Goal: Use online tool/utility: Utilize a website feature to perform a specific function

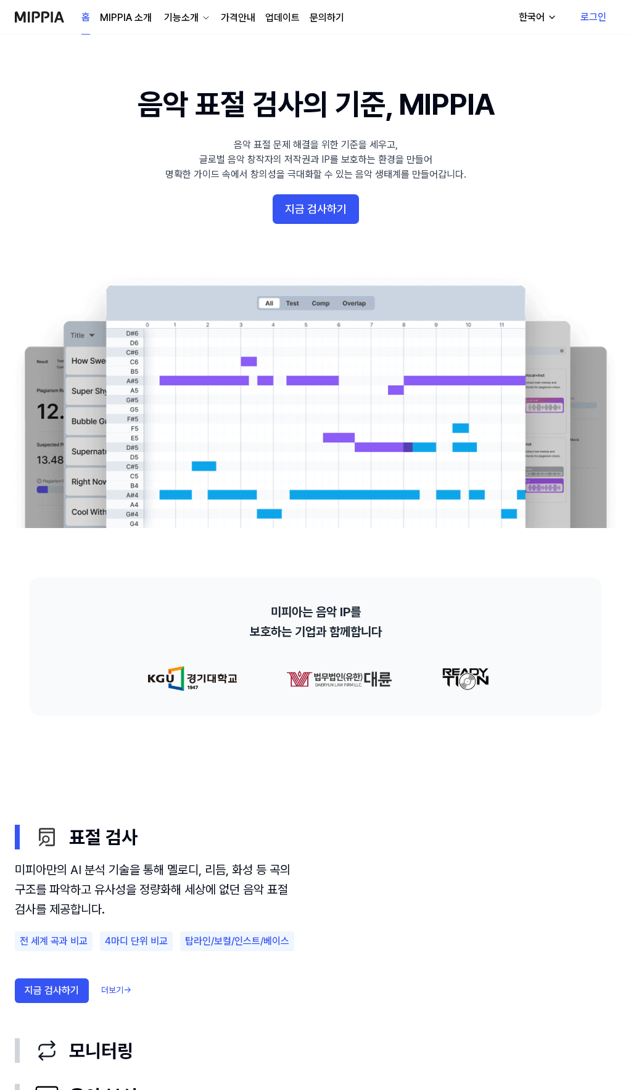
drag, startPoint x: 476, startPoint y: 1, endPoint x: 574, endPoint y: 52, distance: 109.9
click at [567, 107] on 배너 "음악 표절 검사의 기준, MIPPIA 음악 표절 문제 해결을 위한 기준을 세우고, 글로벌 음악 창작자의 저작권과 IP를 보호하는 환경을 만들어…" at bounding box center [315, 306] width 631 height 444
click at [595, 15] on link "로그인" at bounding box center [594, 17] width 46 height 35
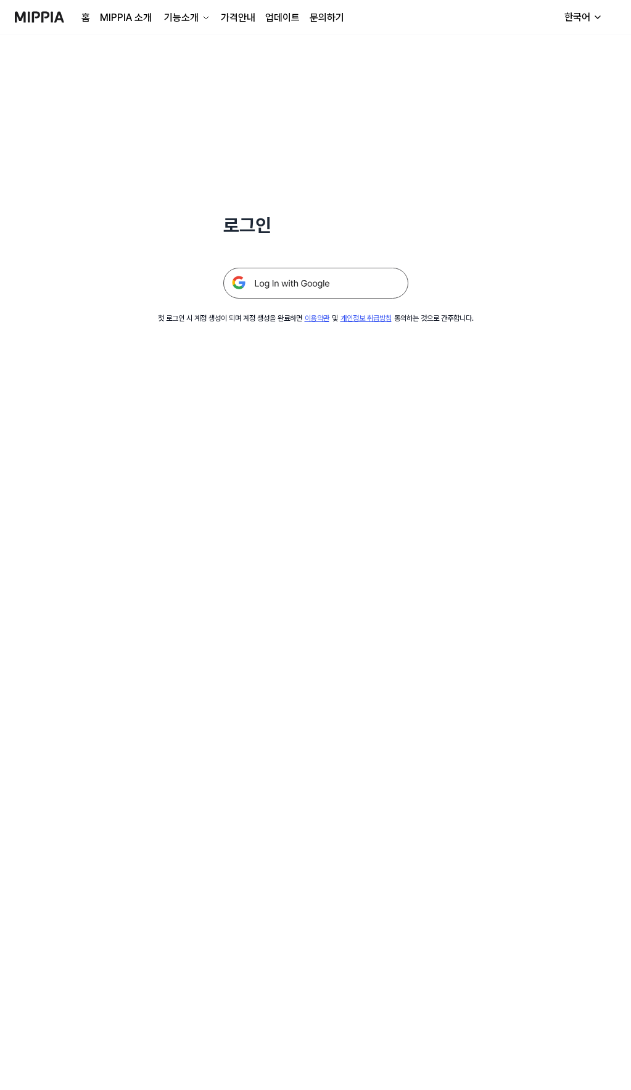
click at [294, 288] on img at bounding box center [315, 283] width 185 height 31
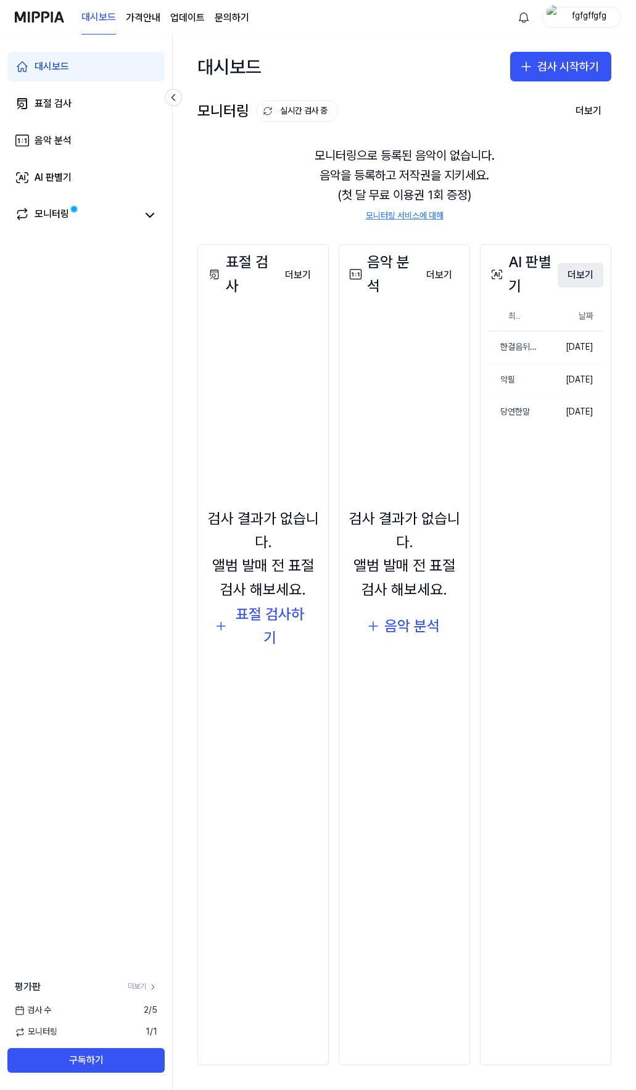
click at [592, 275] on button "더보기" at bounding box center [581, 275] width 46 height 25
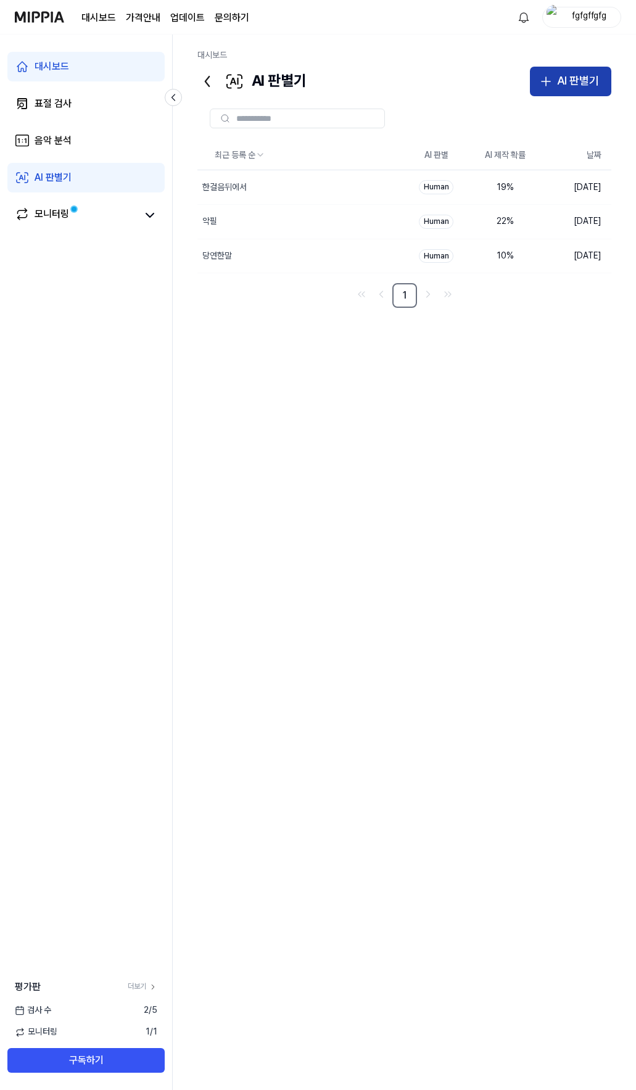
click at [538, 91] on button "AI 판별기" at bounding box center [570, 82] width 81 height 30
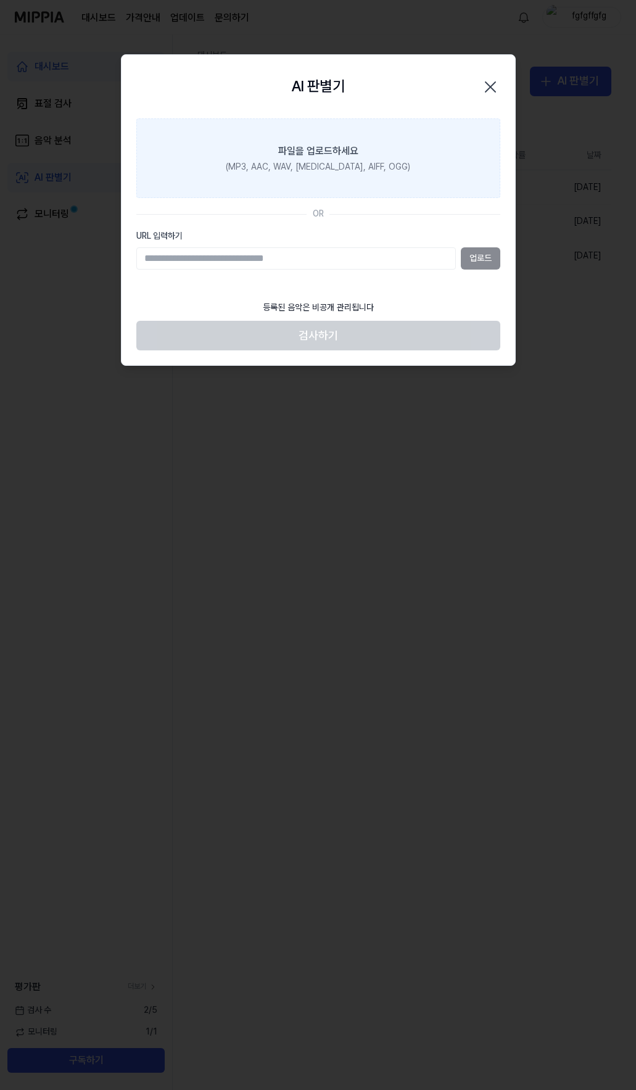
click at [308, 177] on label "파일을 업로드하세요 (MP3, AAC, WAV, FLAC, AIFF, OGG)" at bounding box center [318, 158] width 364 height 80
click at [0, 0] on input "파일을 업로드하세요 (MP3, AAC, WAV, FLAC, AIFF, OGG)" at bounding box center [0, 0] width 0 height 0
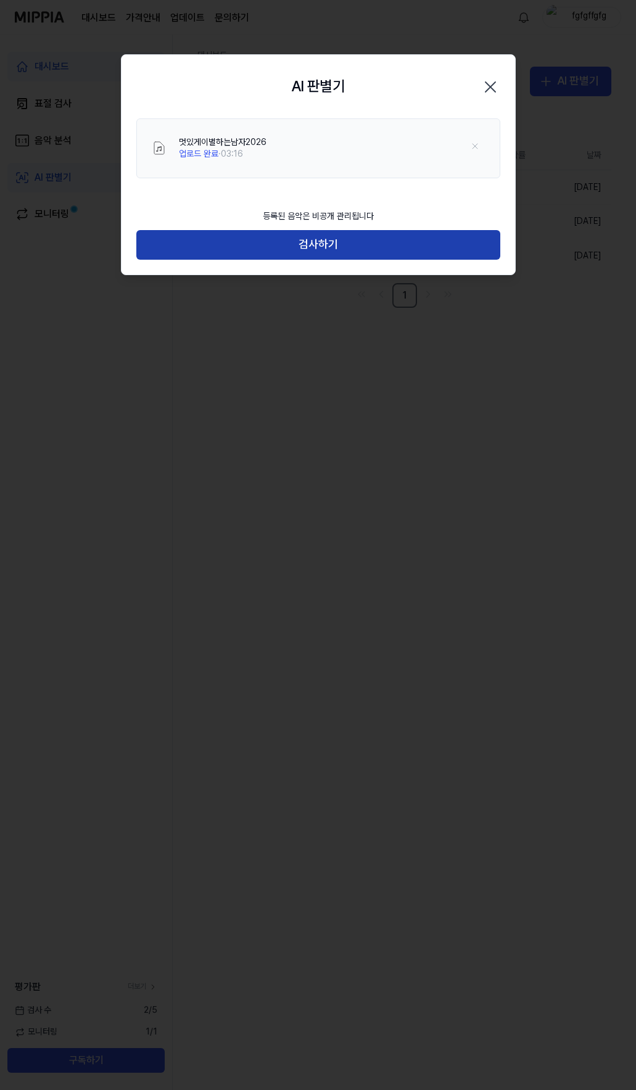
click at [323, 251] on button "검사하기" at bounding box center [318, 245] width 364 height 30
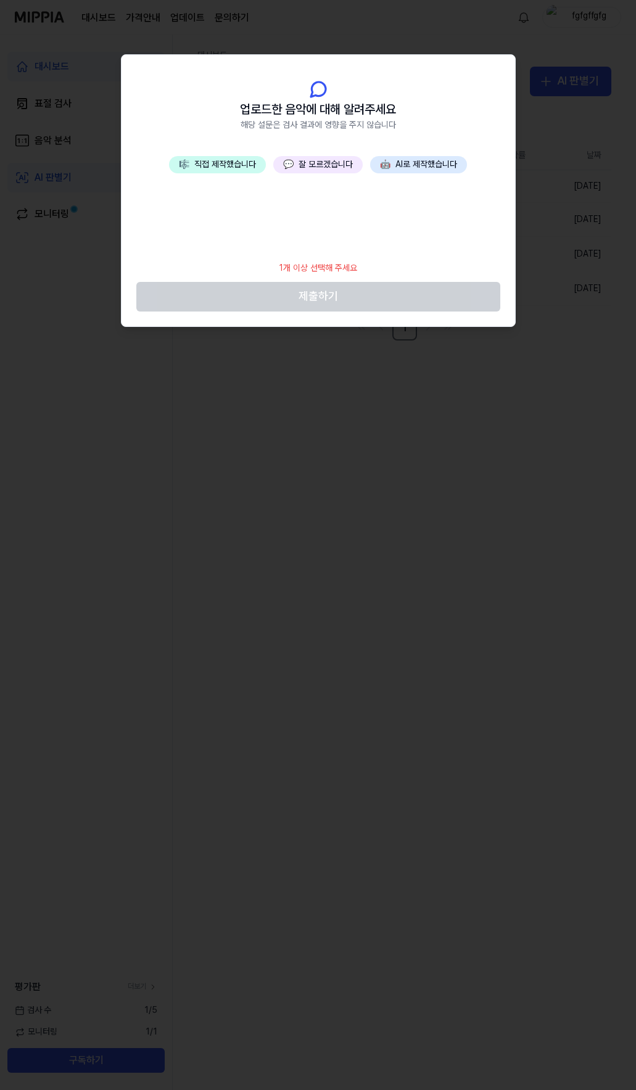
click at [315, 162] on button "💬 잘 모르겠습니다" at bounding box center [317, 164] width 89 height 17
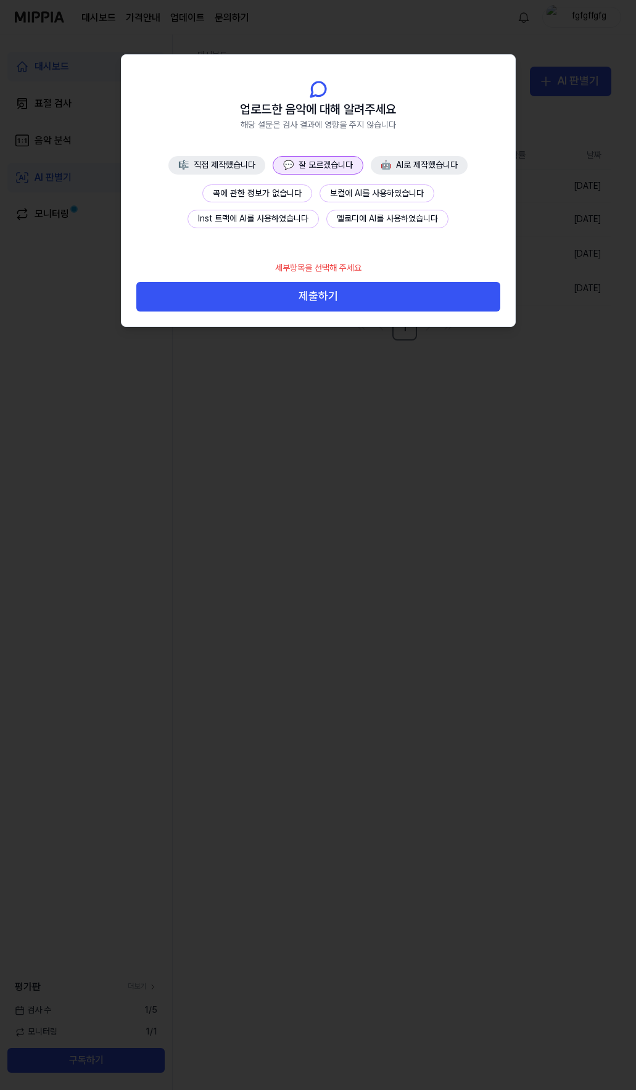
click at [236, 190] on button "곡에 관한 정보가 없습니다" at bounding box center [257, 194] width 110 height 19
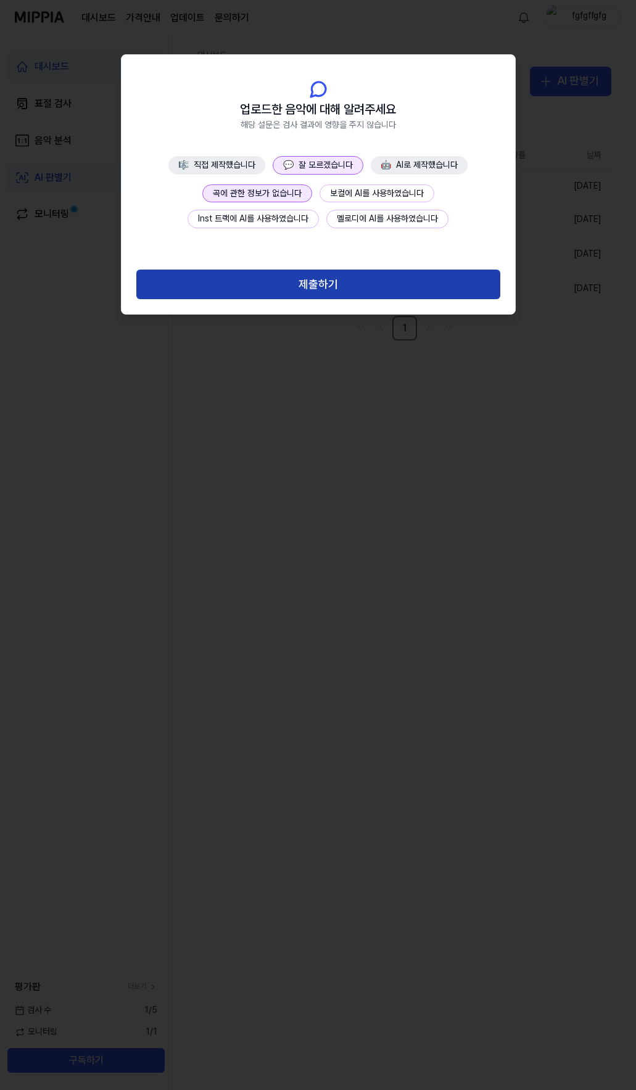
click at [312, 286] on button "제출하기" at bounding box center [318, 285] width 364 height 30
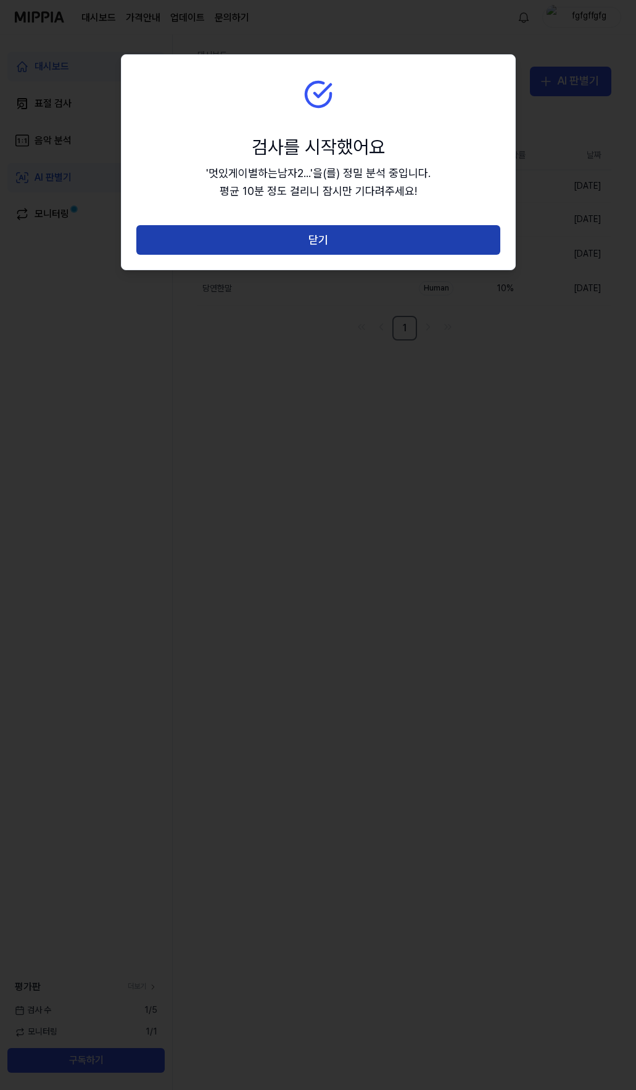
click at [320, 243] on button "닫기" at bounding box center [318, 240] width 364 height 30
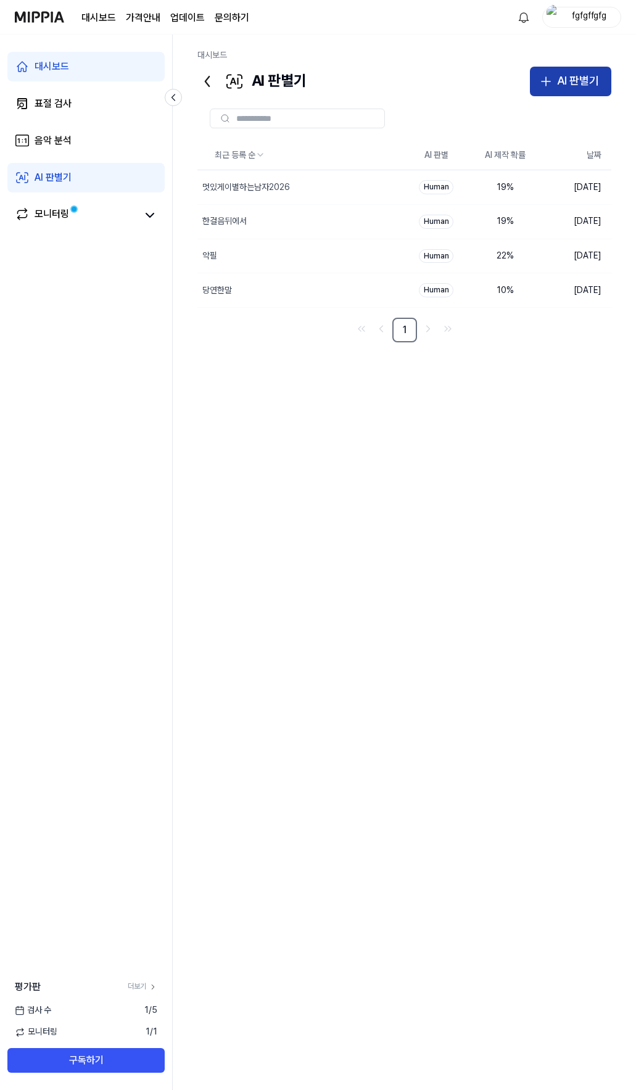
click at [562, 73] on div "AI 판별기" at bounding box center [578, 81] width 42 height 18
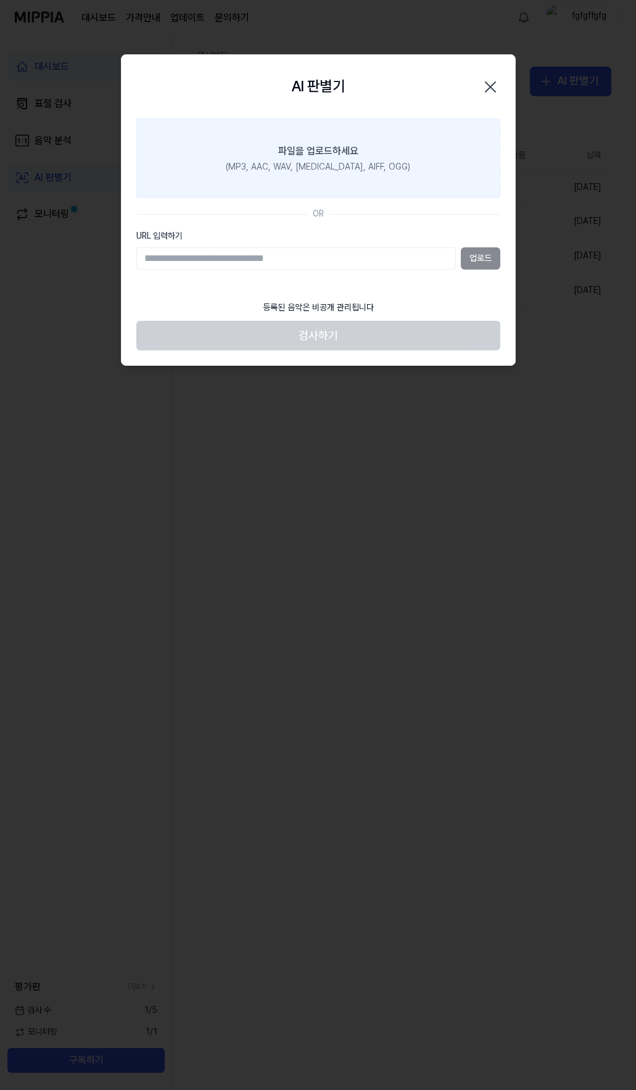
click at [314, 152] on div "파일을 업로드하세요" at bounding box center [318, 151] width 80 height 15
click at [0, 0] on input "파일을 업로드하세요 (MP3, AAC, WAV, [MEDICAL_DATA], AIFF, OGG)" at bounding box center [0, 0] width 0 height 0
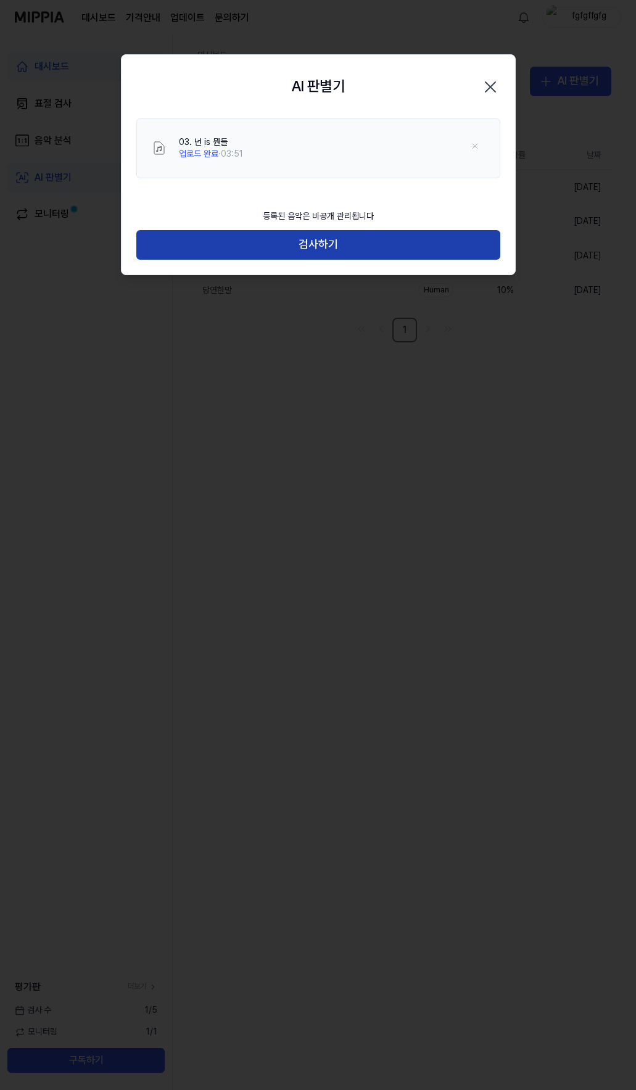
click at [309, 254] on button "검사하기" at bounding box center [318, 245] width 364 height 30
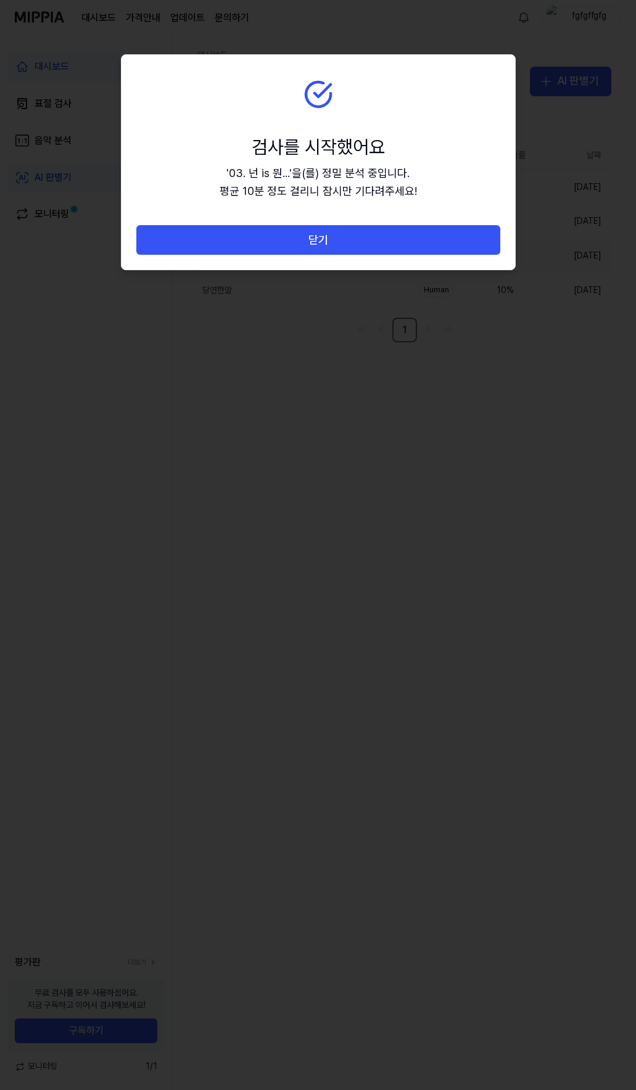
click at [323, 242] on button "닫기" at bounding box center [318, 240] width 364 height 30
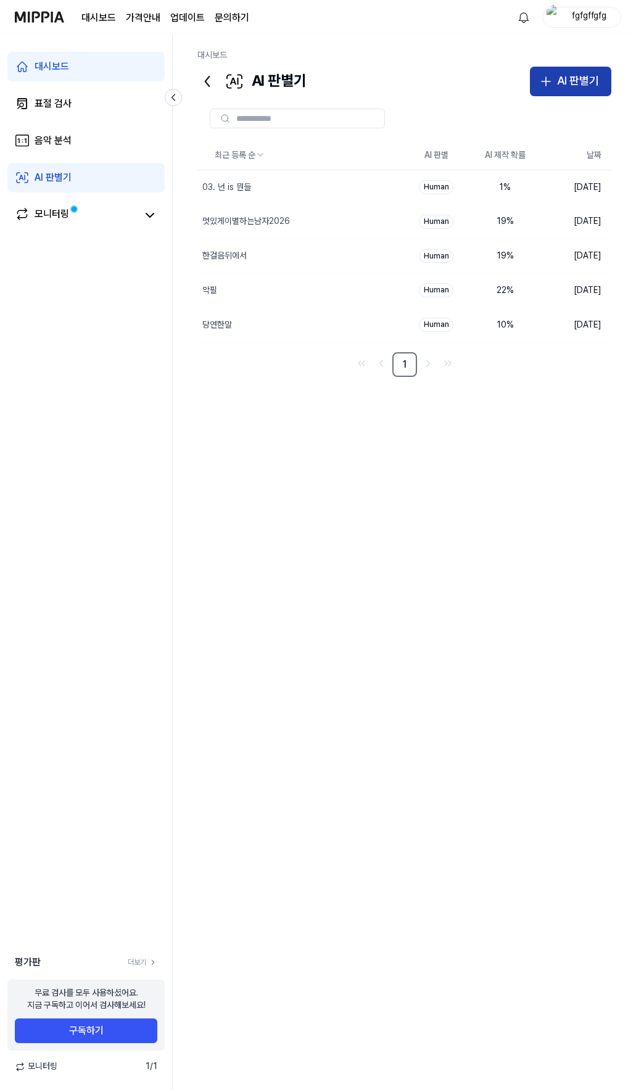
click at [555, 77] on button "AI 판별기" at bounding box center [570, 82] width 81 height 30
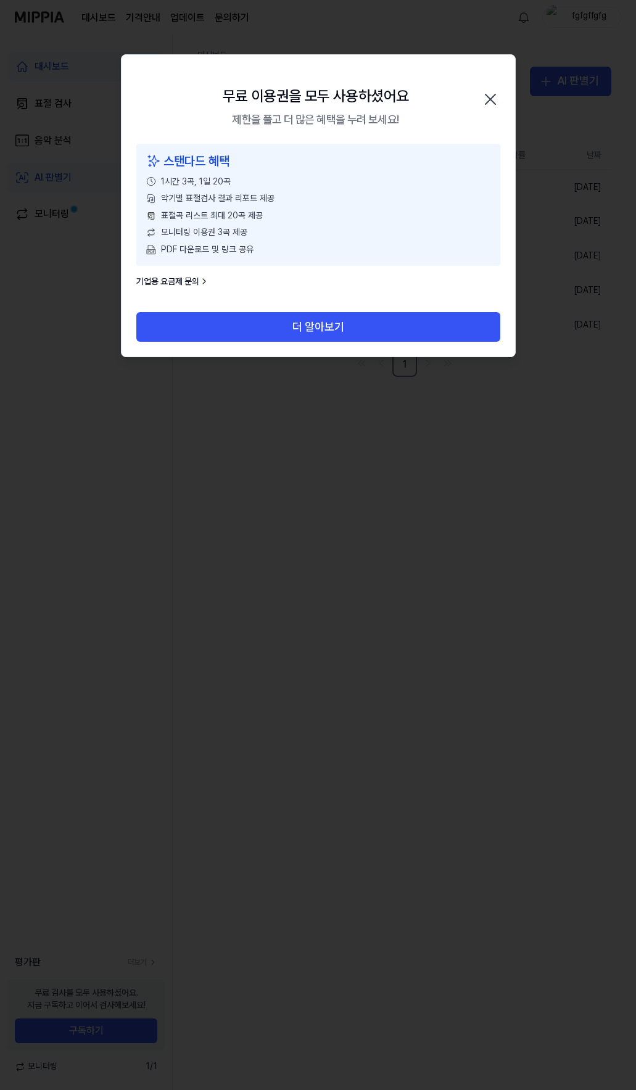
click at [488, 96] on icon "button" at bounding box center [491, 99] width 10 height 10
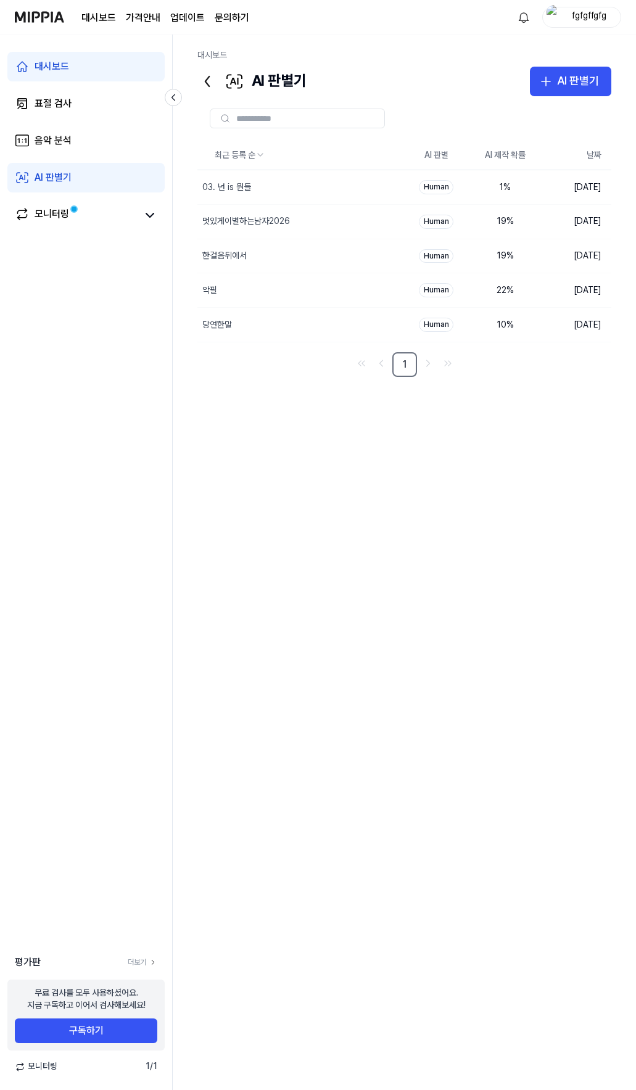
click at [578, 14] on div "fgfgffgfg" at bounding box center [589, 17] width 48 height 14
click at [517, 110] on button "로그아웃" at bounding box center [542, 108] width 142 height 12
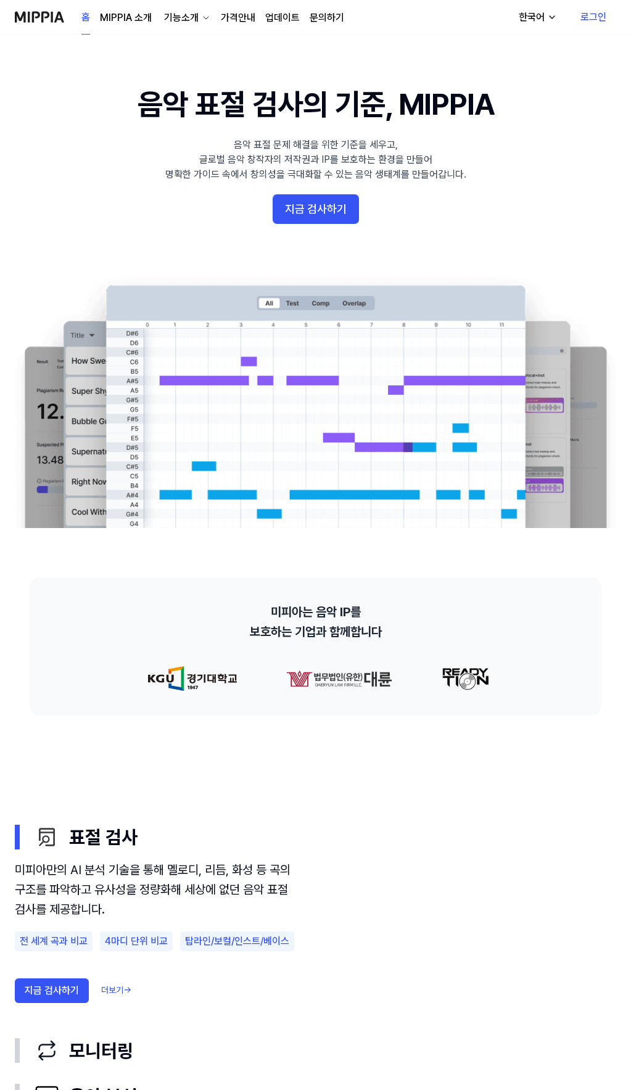
click at [587, 15] on link "로그인" at bounding box center [594, 17] width 46 height 35
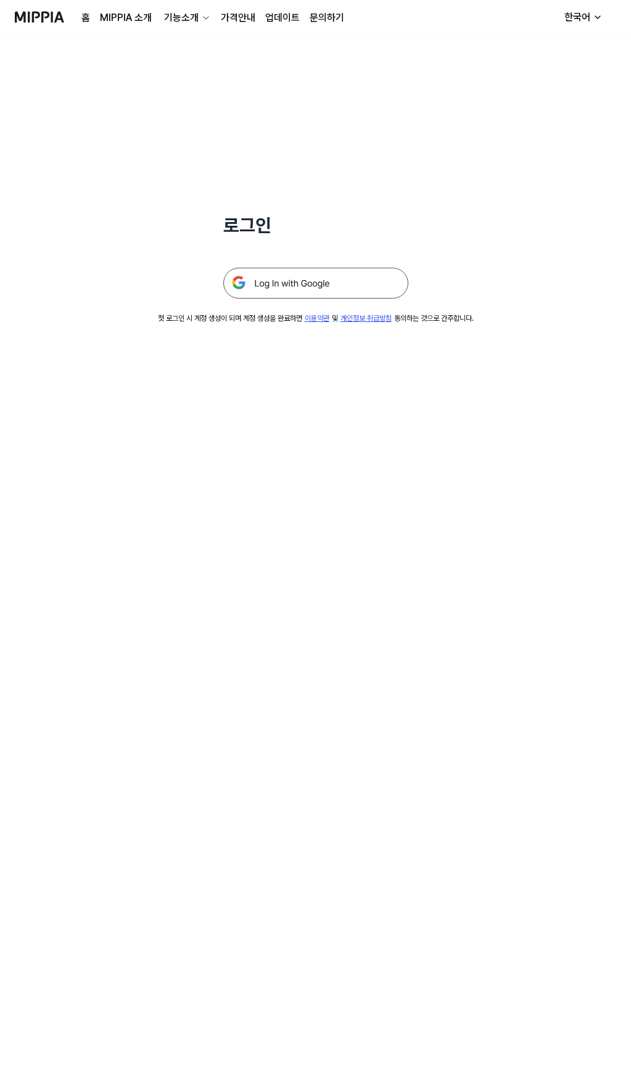
click at [325, 278] on img at bounding box center [315, 283] width 185 height 31
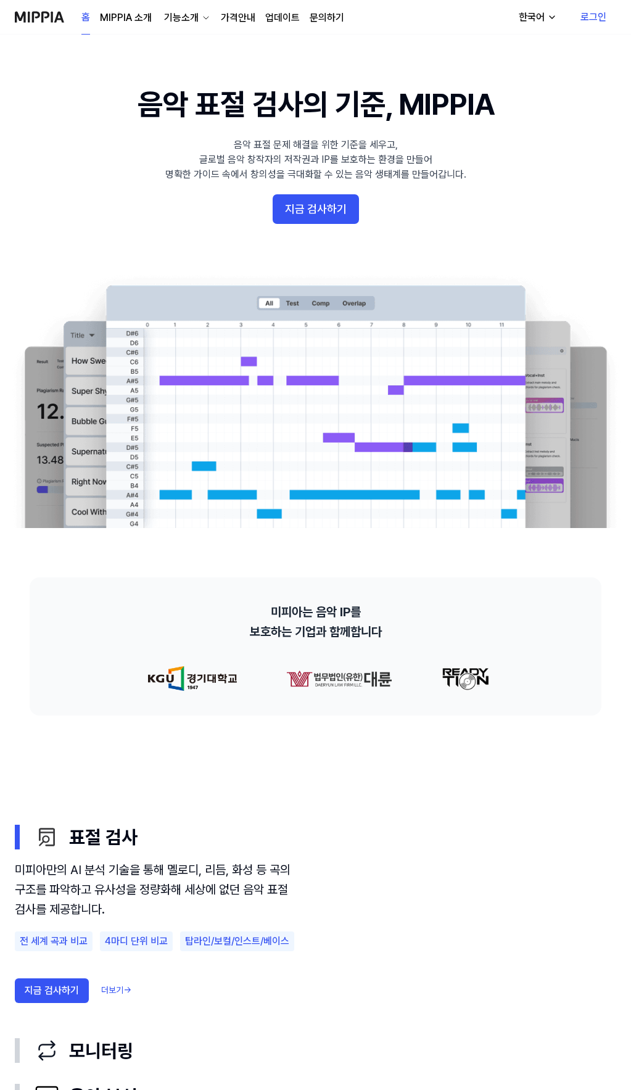
click at [597, 14] on link "로그인" at bounding box center [594, 17] width 46 height 35
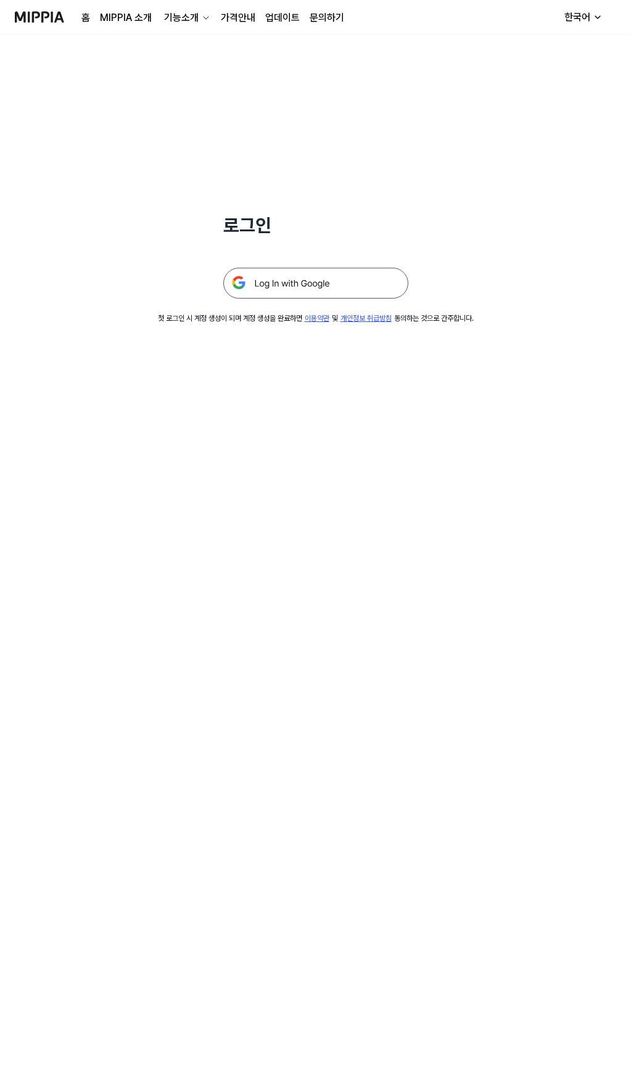
click at [330, 285] on img at bounding box center [315, 283] width 185 height 31
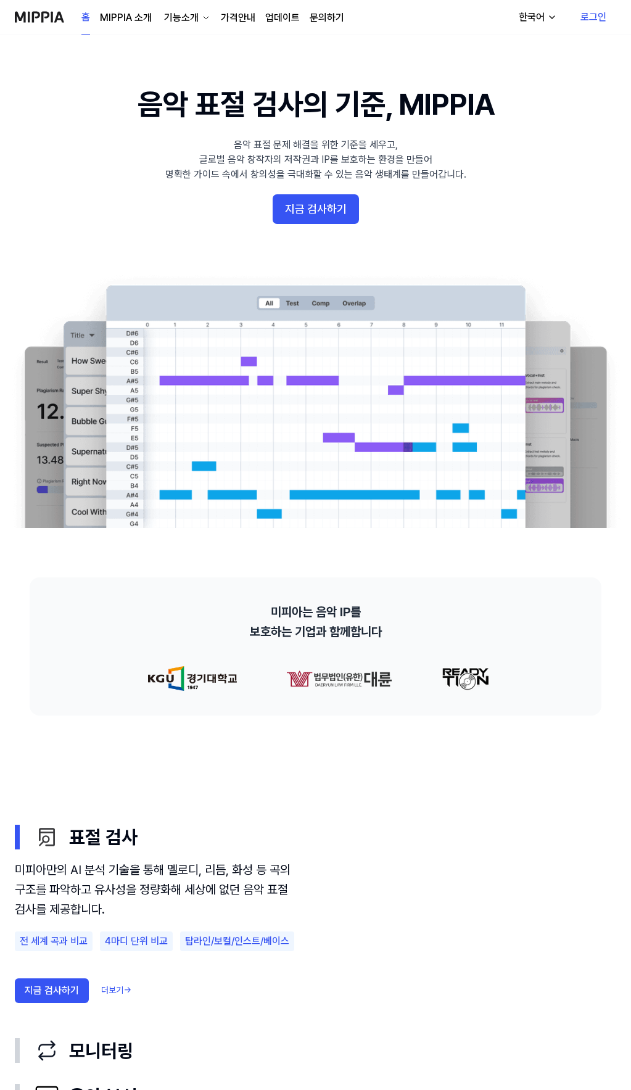
click at [589, 22] on link "로그인" at bounding box center [594, 17] width 46 height 35
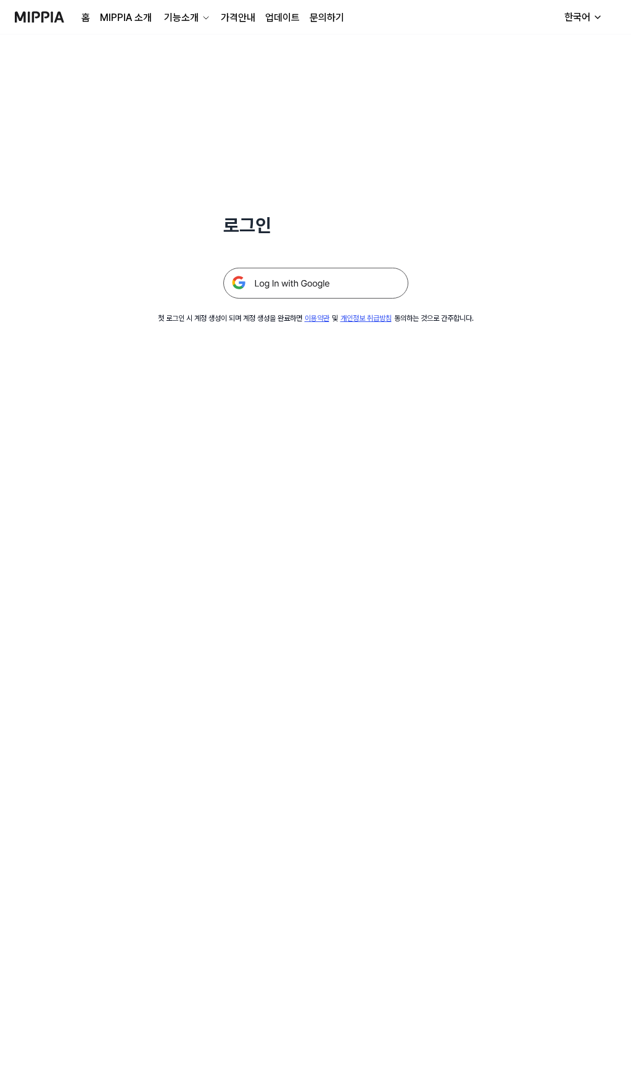
click at [313, 281] on img at bounding box center [315, 283] width 185 height 31
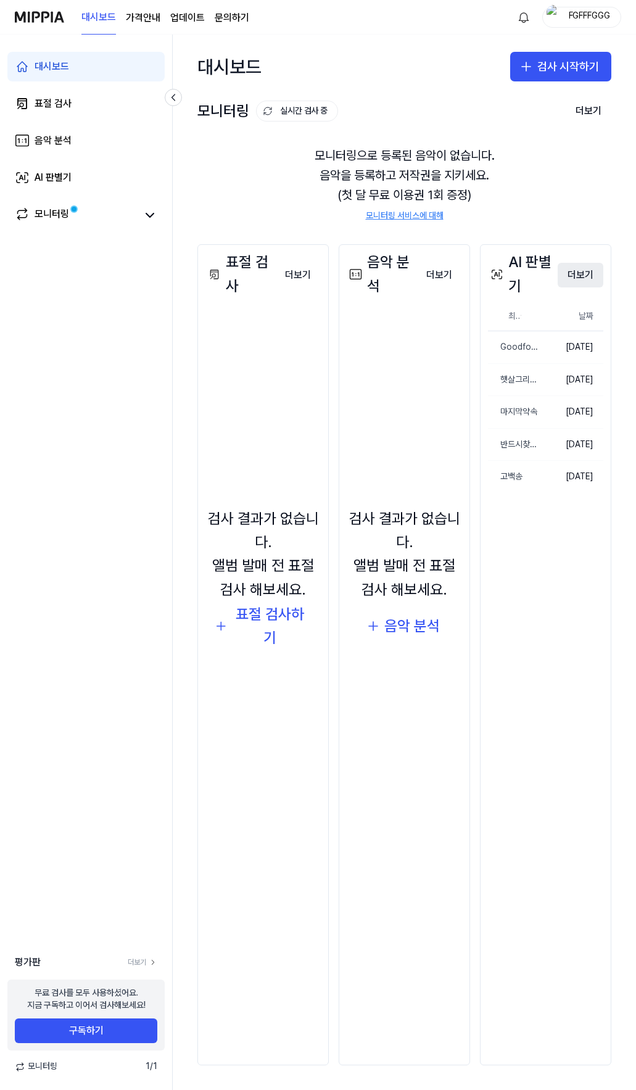
click at [579, 280] on button "더보기" at bounding box center [581, 275] width 46 height 25
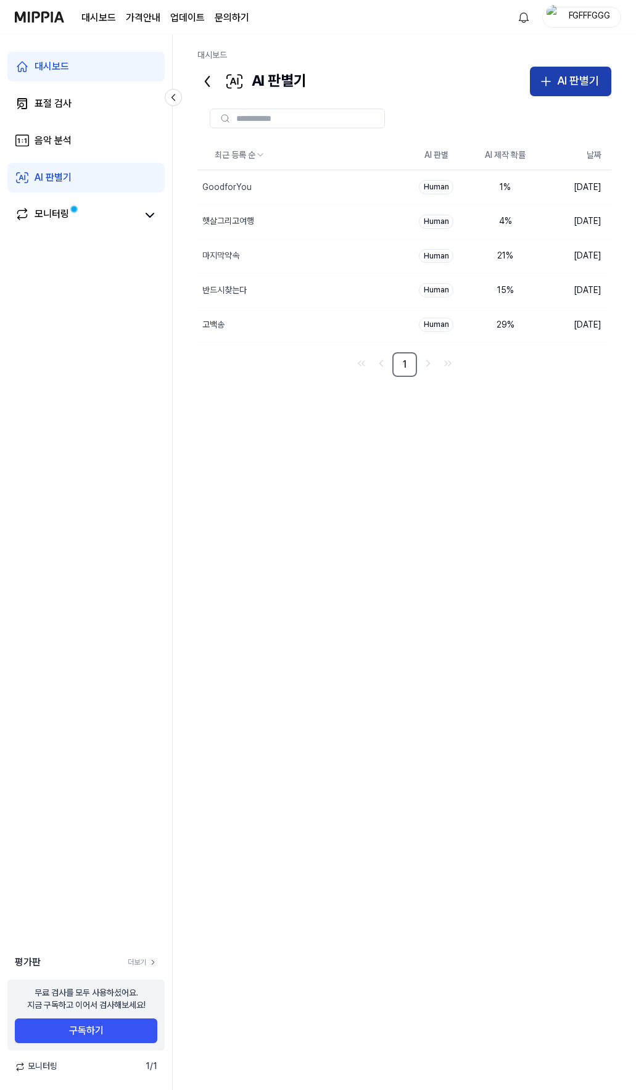
click at [566, 74] on div "AI 판별기" at bounding box center [578, 81] width 42 height 18
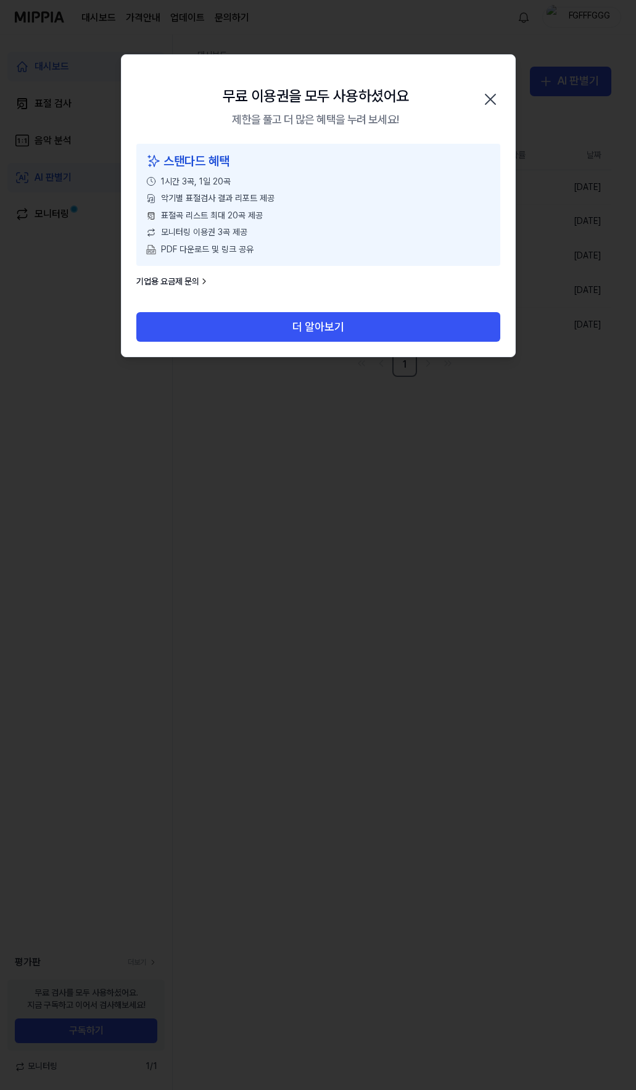
click at [491, 99] on icon "button" at bounding box center [491, 99] width 10 height 10
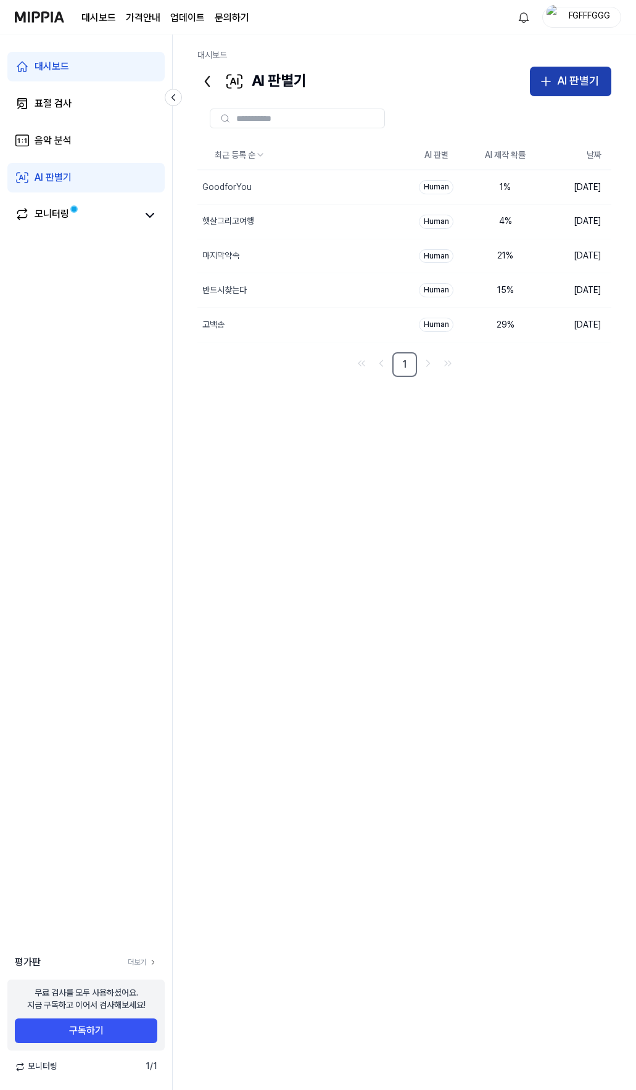
click at [535, 75] on button "AI 판별기" at bounding box center [570, 82] width 81 height 30
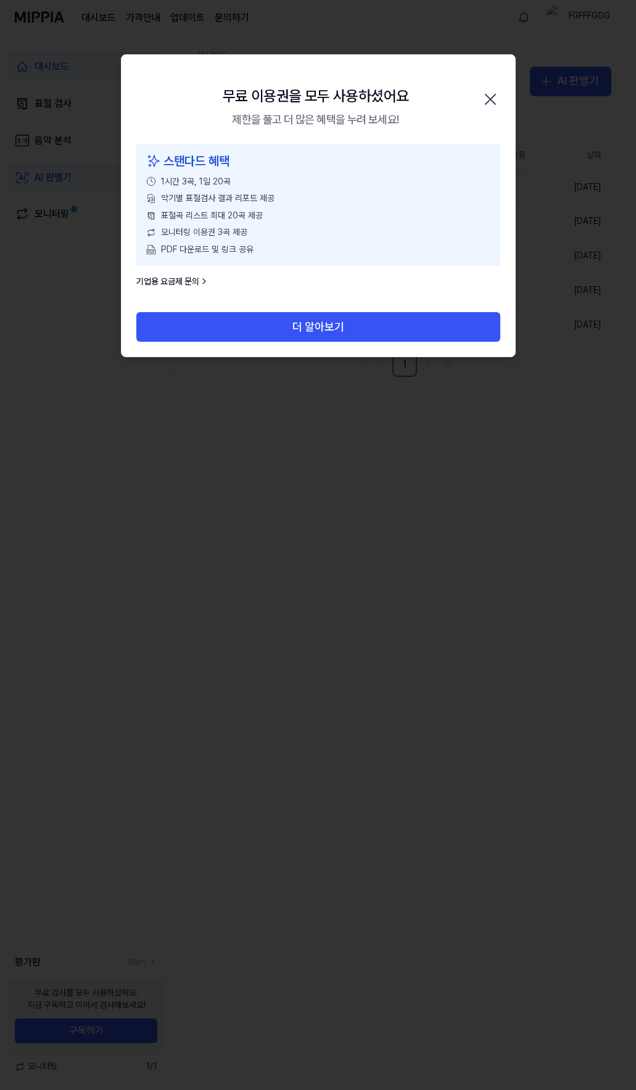
click at [188, 280] on link "기업용 요금제 문의" at bounding box center [172, 282] width 73 height 12
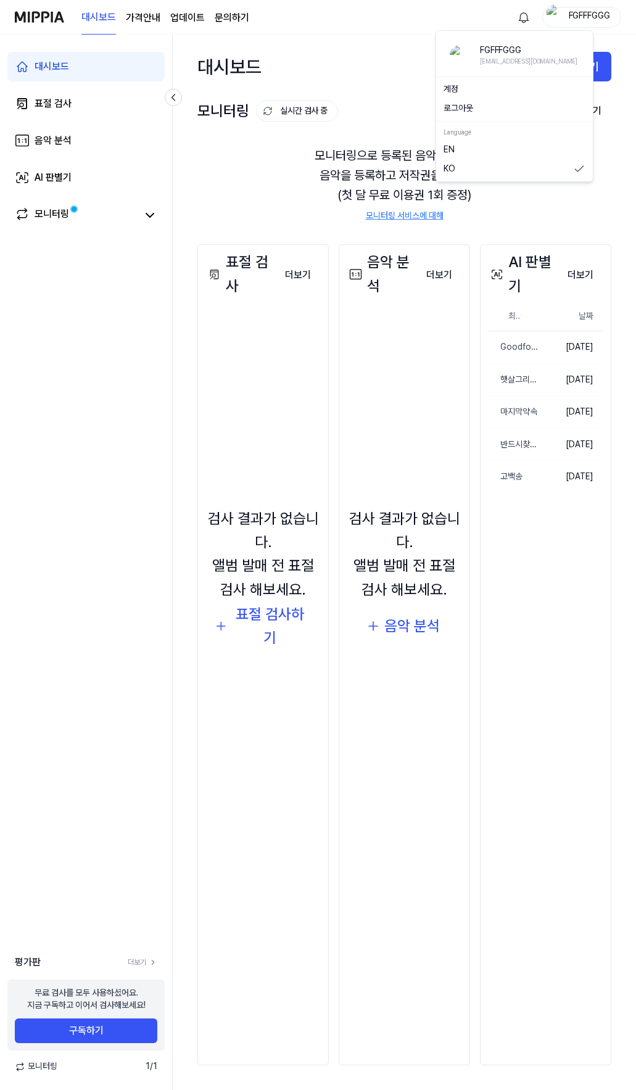
click at [551, 18] on img "button" at bounding box center [554, 17] width 15 height 25
click at [483, 112] on button "로그아웃" at bounding box center [515, 108] width 142 height 12
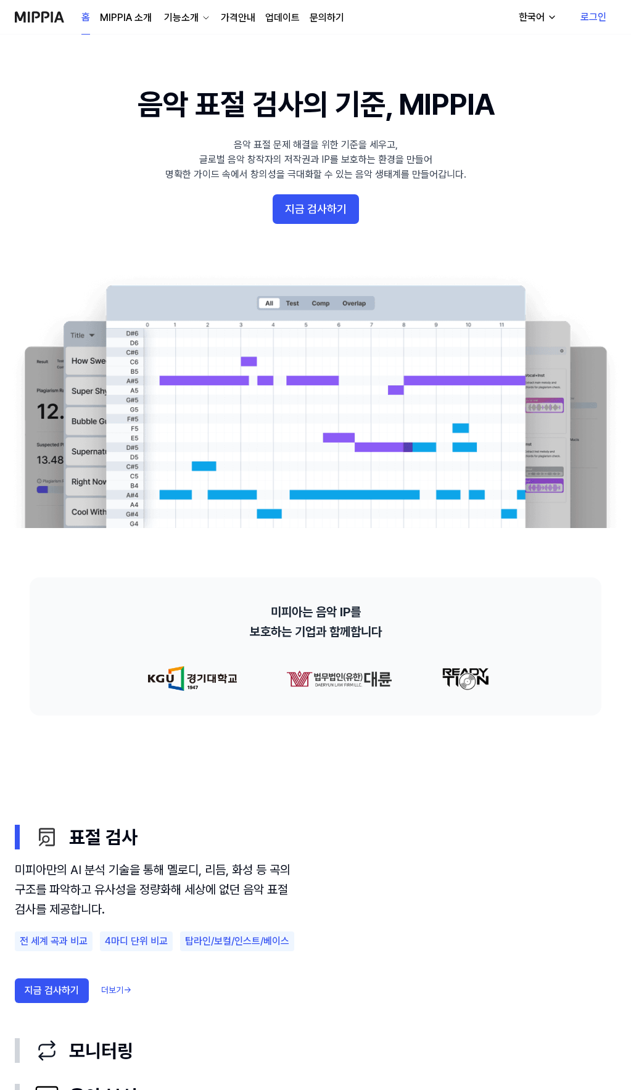
click at [593, 13] on link "로그인" at bounding box center [594, 17] width 46 height 35
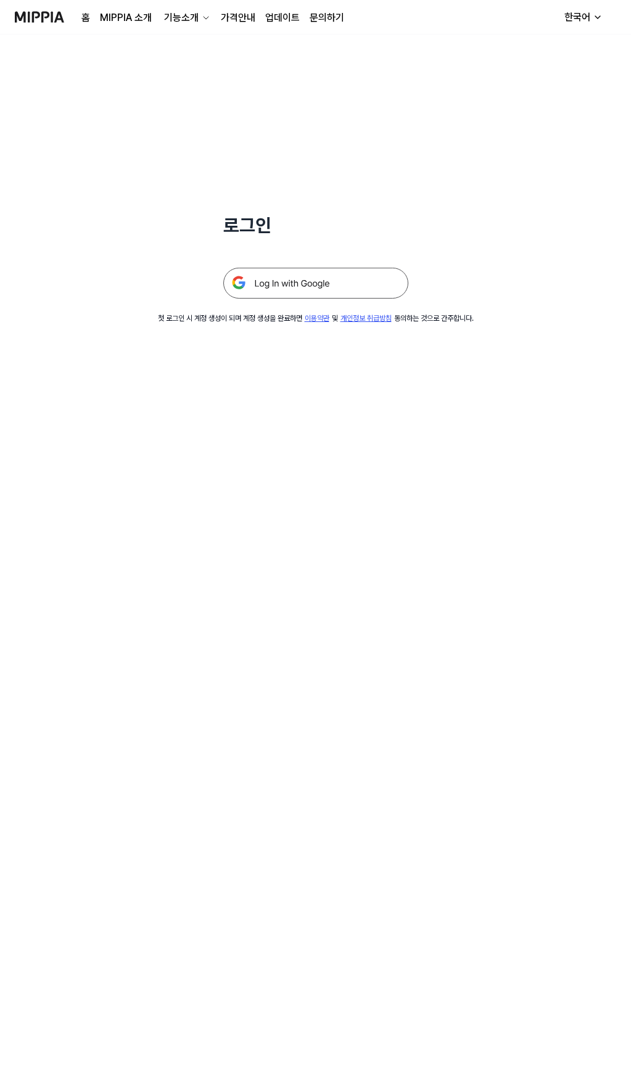
click at [252, 294] on img at bounding box center [315, 283] width 185 height 31
click at [309, 284] on img at bounding box center [315, 283] width 185 height 31
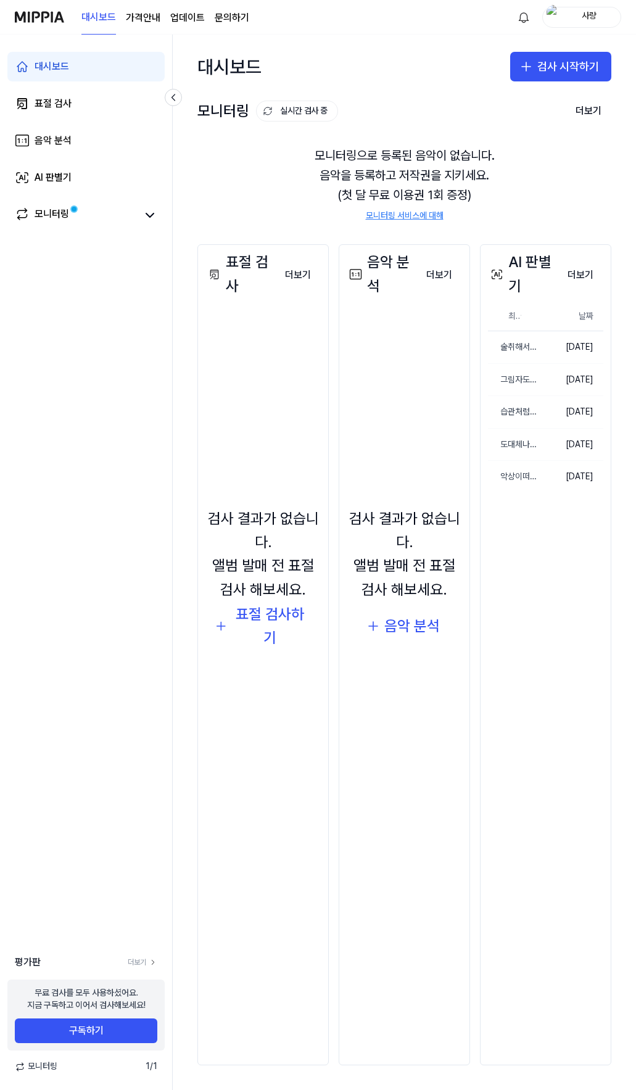
click at [596, 15] on div "사량" at bounding box center [589, 17] width 48 height 14
click at [494, 110] on button "로그아웃" at bounding box center [542, 108] width 142 height 12
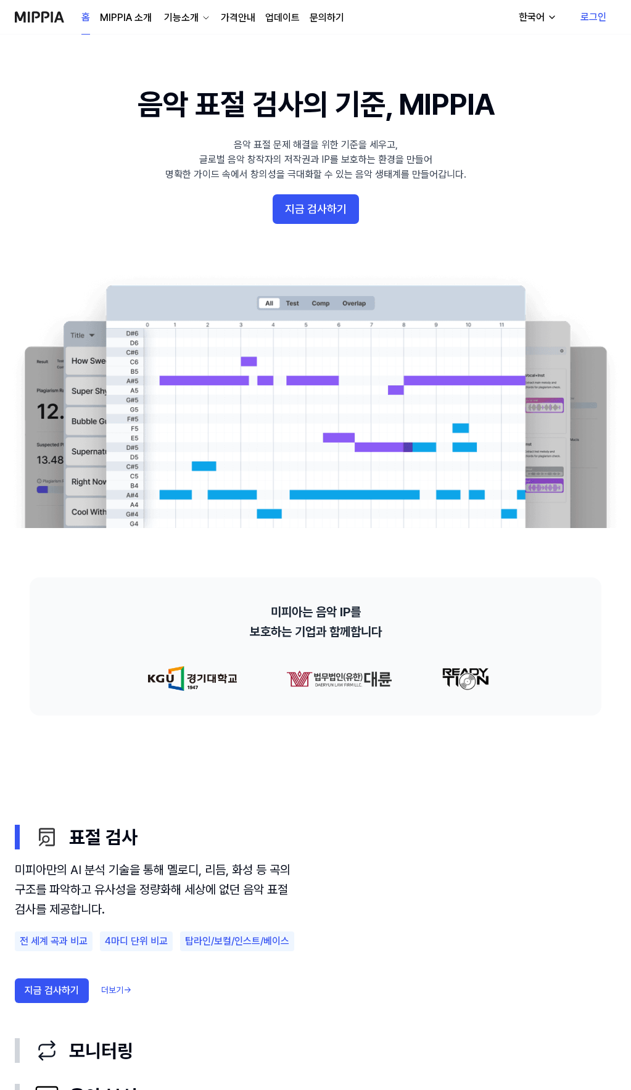
click at [586, 13] on link "로그인" at bounding box center [594, 17] width 46 height 35
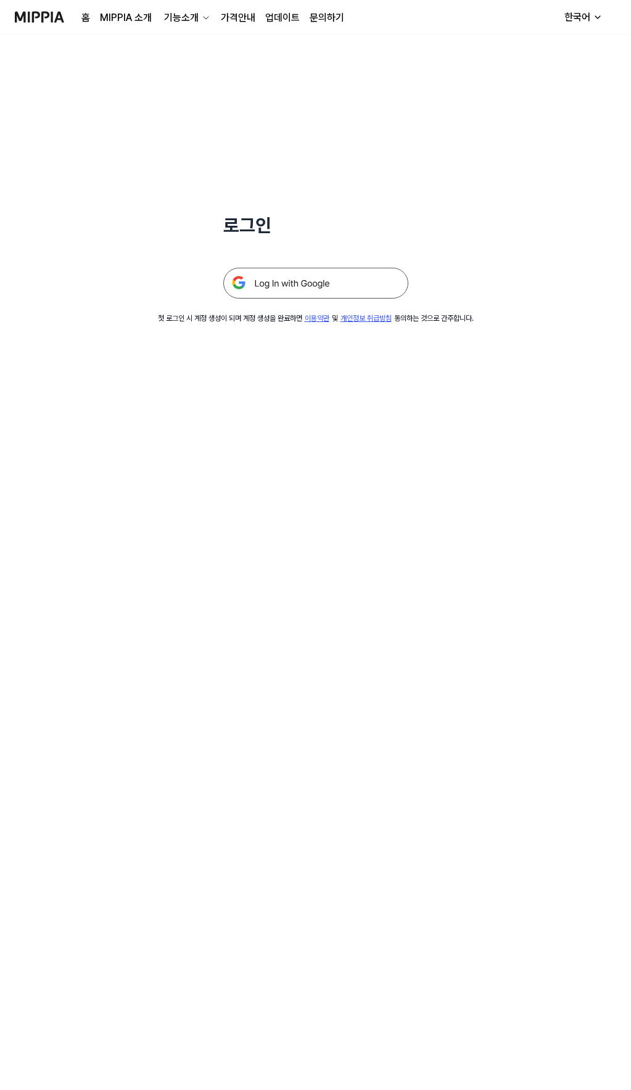
click at [283, 284] on img at bounding box center [315, 283] width 185 height 31
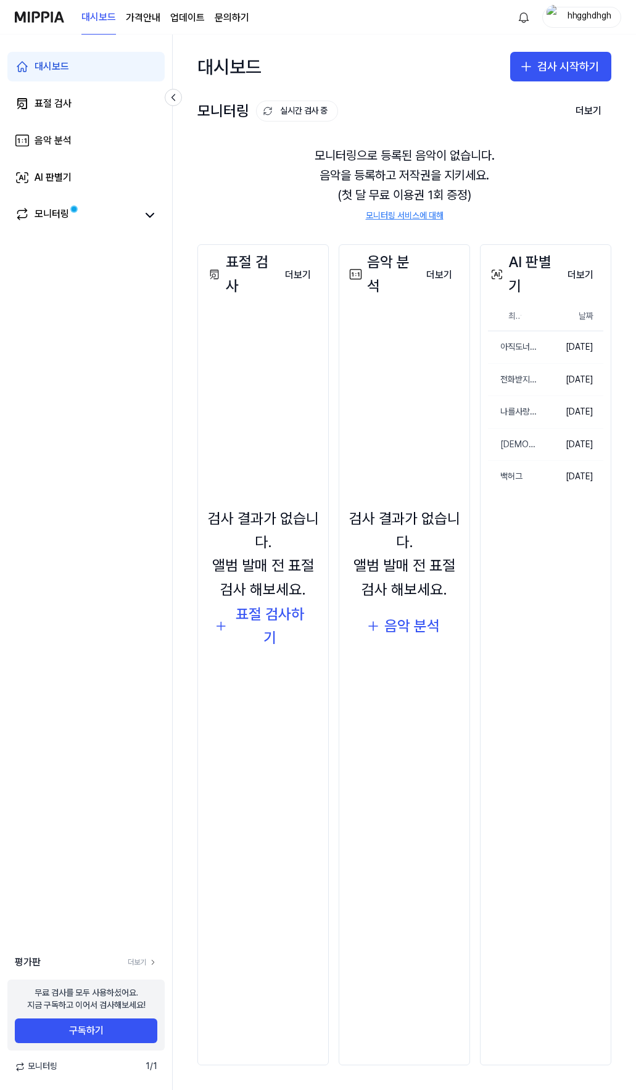
drag, startPoint x: 0, startPoint y: 0, endPoint x: 249, endPoint y: 196, distance: 316.4
click at [249, 196] on div "모니터링으로 등록된 음악이 없습니다. 음악을 등록하고 저작권을 지키세요. (첫 달 무료 이용권 1회 증정) 모니터링 서비스에 대해" at bounding box center [404, 184] width 414 height 106
click at [583, 23] on div "hhgghdhgh" at bounding box center [581, 17] width 79 height 21
click at [523, 104] on button "로그아웃" at bounding box center [542, 108] width 142 height 12
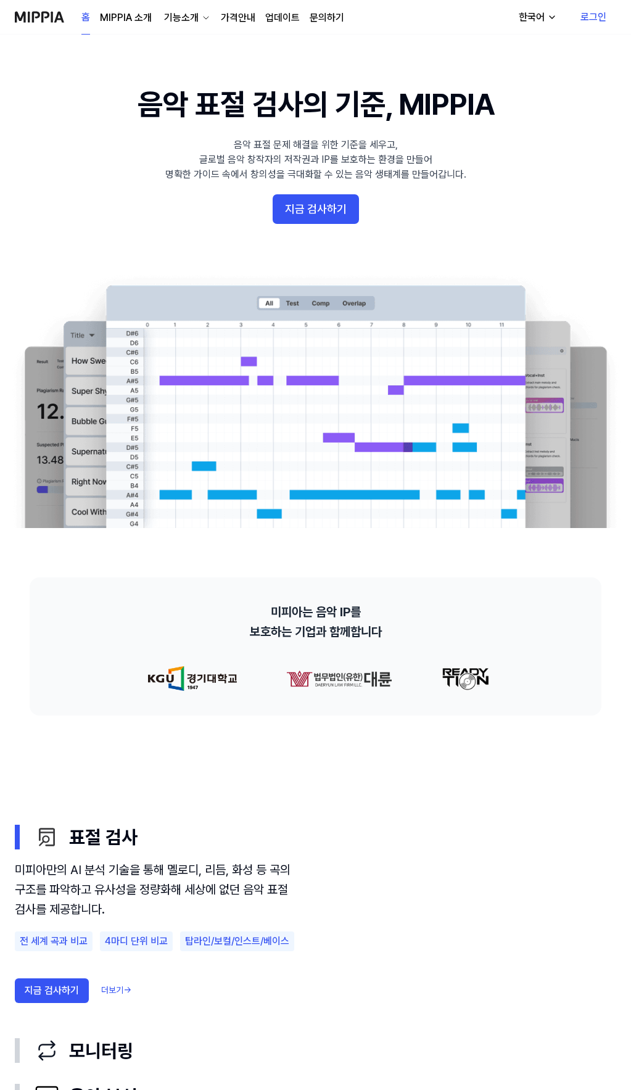
click at [582, 14] on link "로그인" at bounding box center [594, 17] width 46 height 35
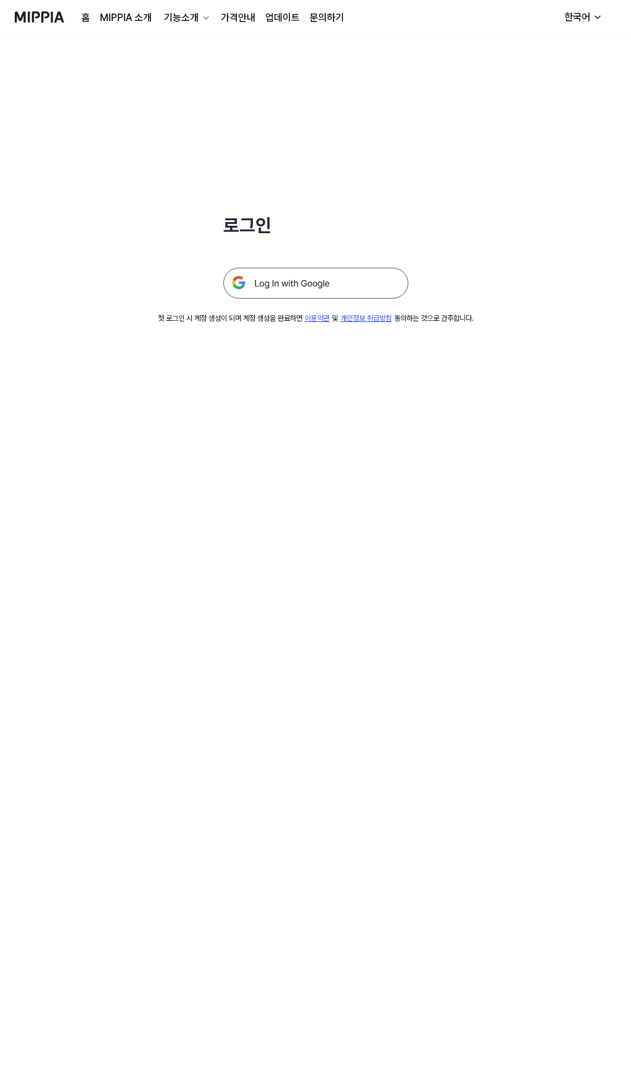
click at [574, 19] on div "한국어" at bounding box center [577, 17] width 31 height 15
click at [327, 275] on img at bounding box center [315, 283] width 185 height 31
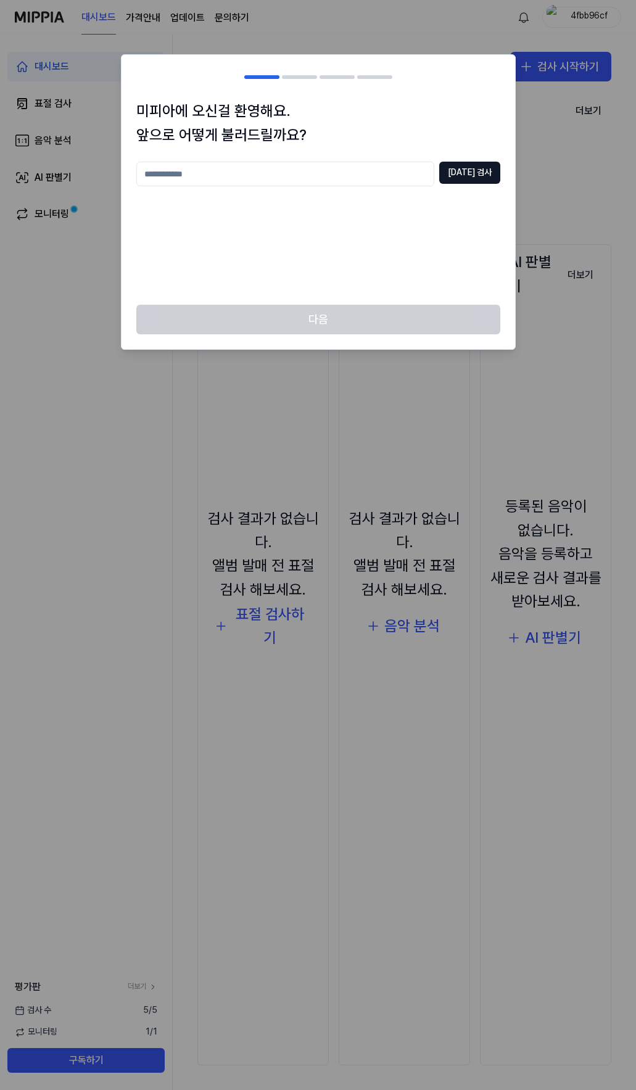
click at [250, 168] on input "text" at bounding box center [285, 174] width 298 height 25
type input "**********"
click at [466, 161] on div "**********" at bounding box center [319, 202] width 394 height 206
click at [471, 169] on button "[DATE] 검사" at bounding box center [469, 173] width 61 height 22
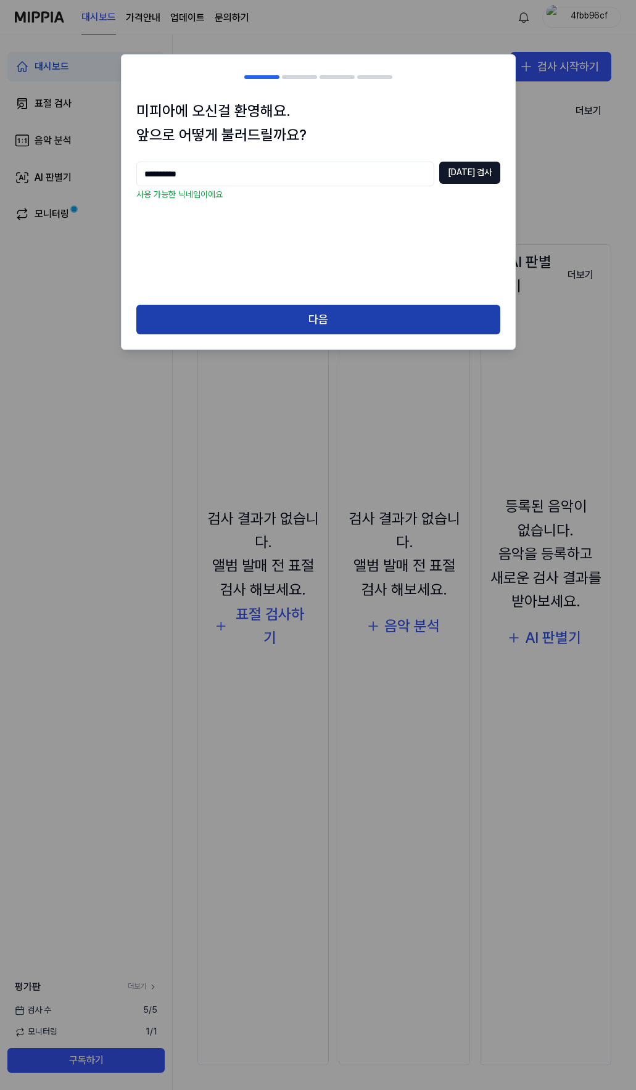
click at [322, 317] on button "다음" at bounding box center [318, 320] width 364 height 30
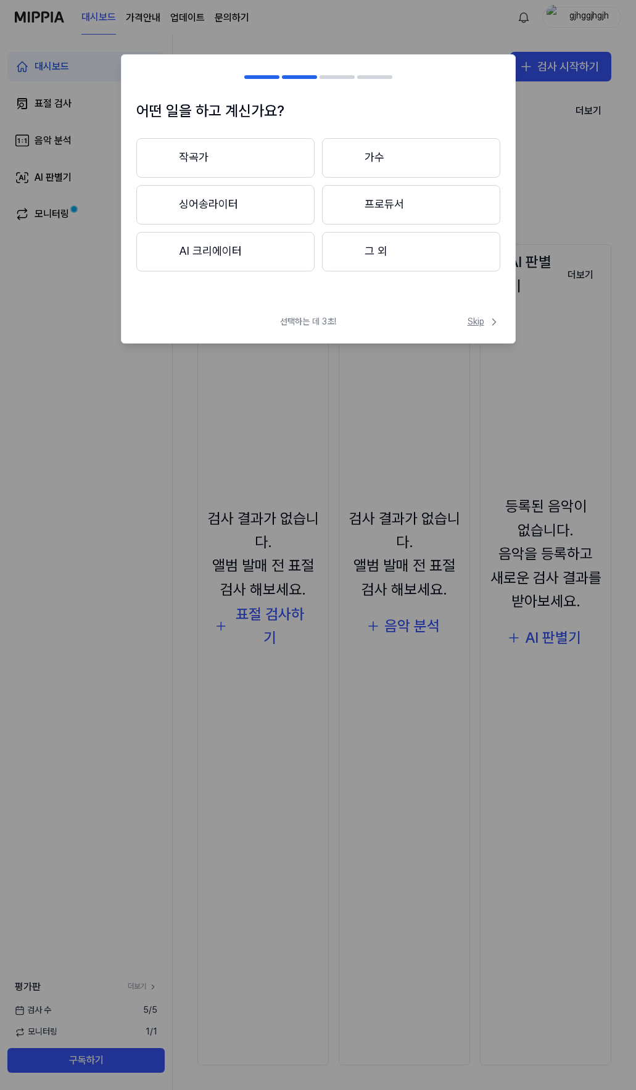
click at [468, 316] on span "Skip" at bounding box center [484, 322] width 33 height 12
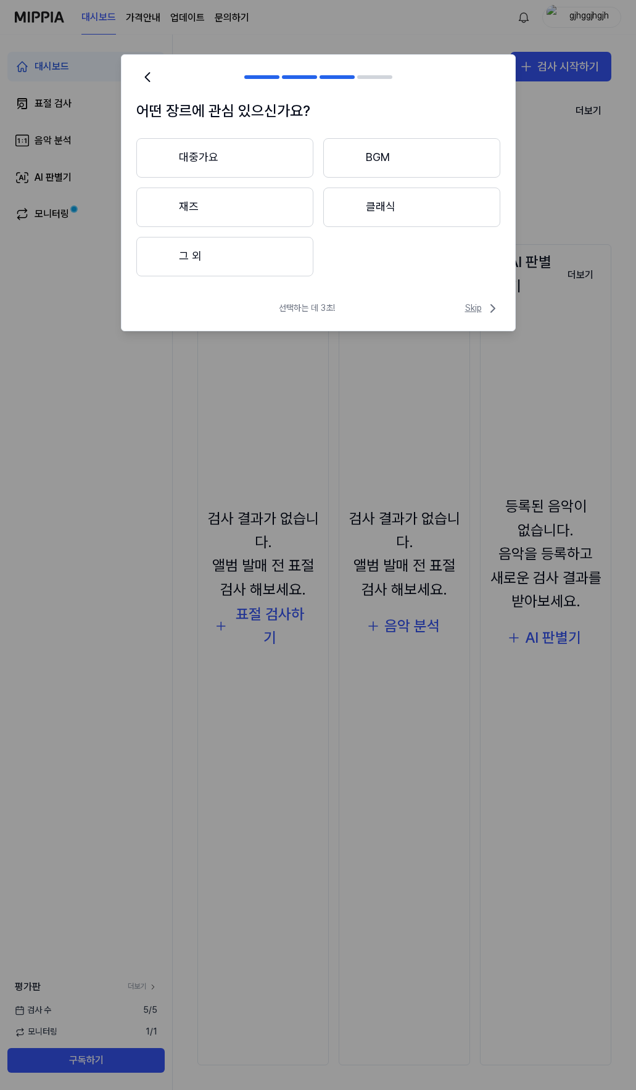
click at [470, 306] on span "Skip" at bounding box center [482, 308] width 35 height 15
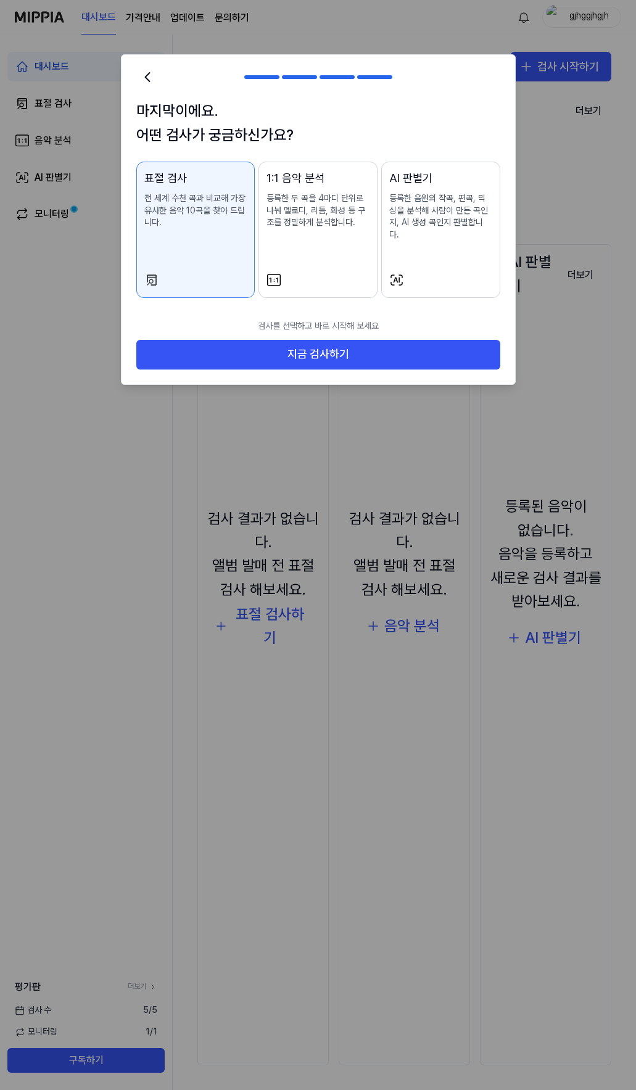
click at [422, 235] on div "AI 판별기 등록한 음원의 작곡, 편곡, 믹싱을 분석해 사람이 만든 곡인지, AI 생성 곡인지 판별합니다." at bounding box center [440, 218] width 103 height 96
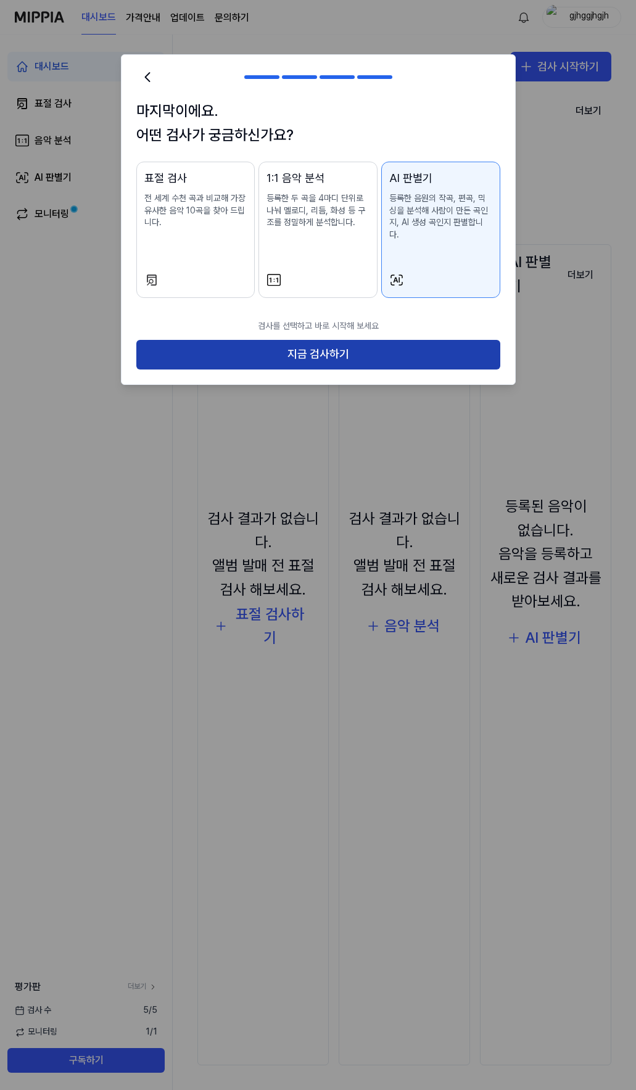
click at [322, 340] on button "지금 검사하기" at bounding box center [318, 355] width 364 height 30
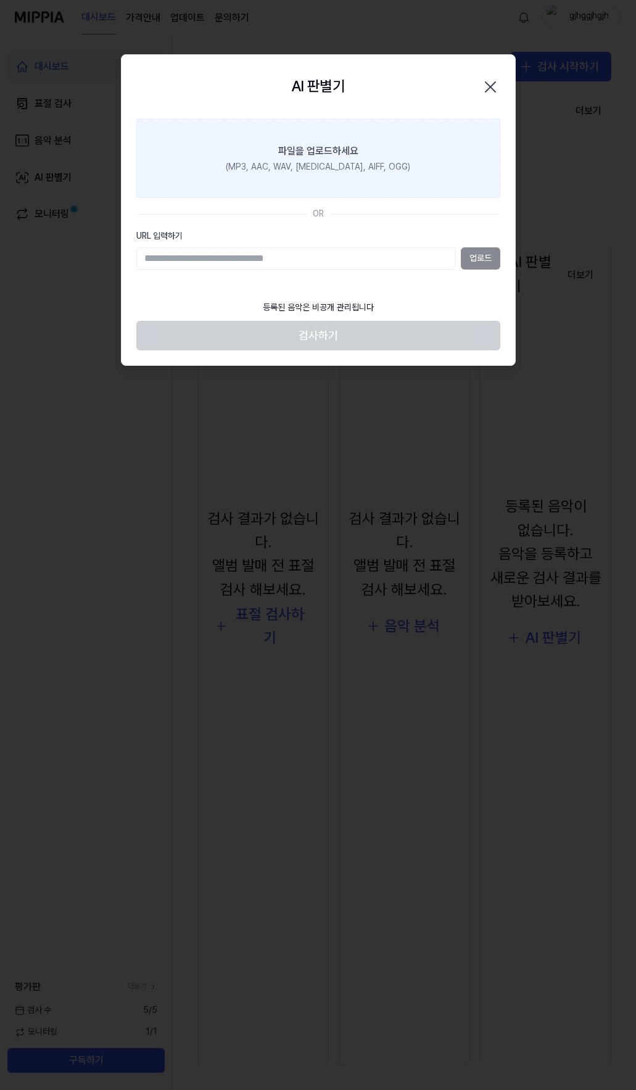
click at [337, 154] on div "파일을 업로드하세요" at bounding box center [318, 151] width 80 height 15
click at [0, 0] on input "파일을 업로드하세요 (MP3, AAC, WAV, [MEDICAL_DATA], AIFF, OGG)" at bounding box center [0, 0] width 0 height 0
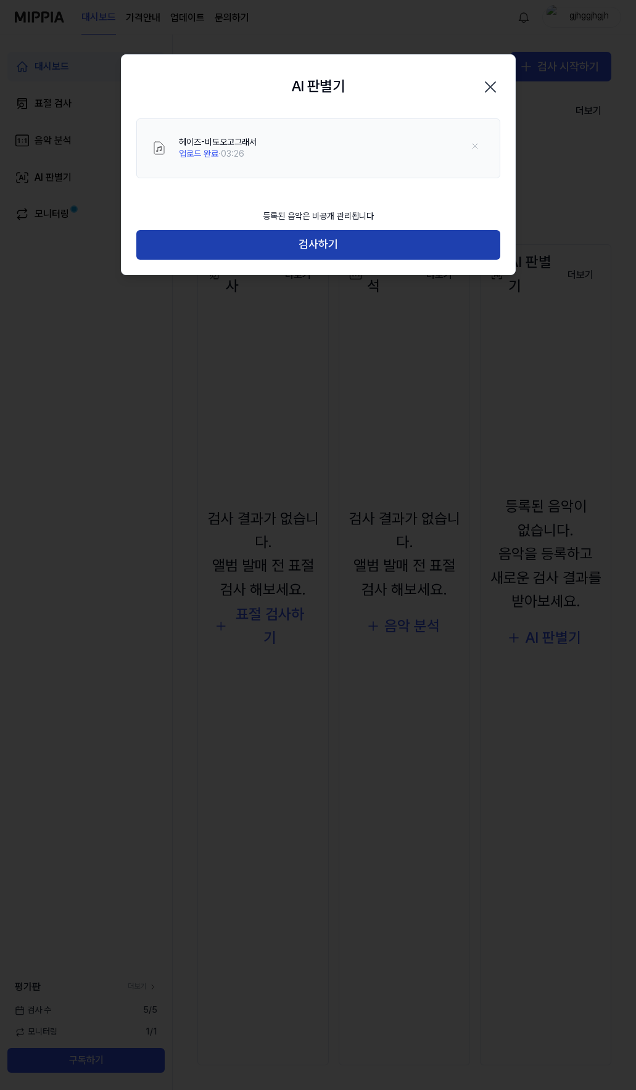
click at [311, 252] on button "검사하기" at bounding box center [318, 245] width 364 height 30
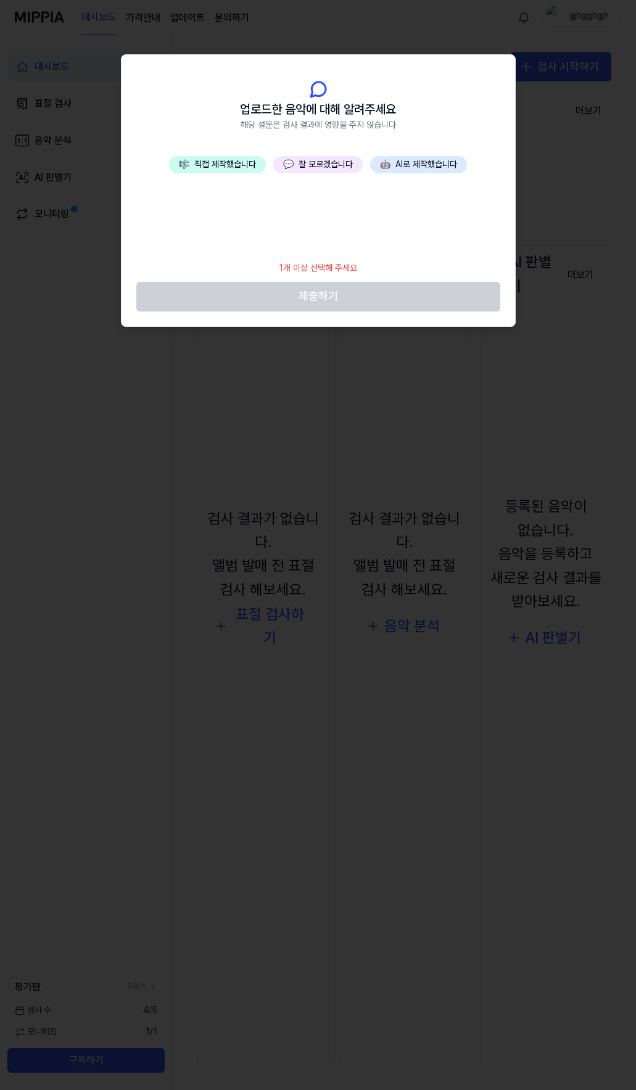
click at [319, 161] on button "💬 잘 모르겠습니다" at bounding box center [317, 164] width 89 height 17
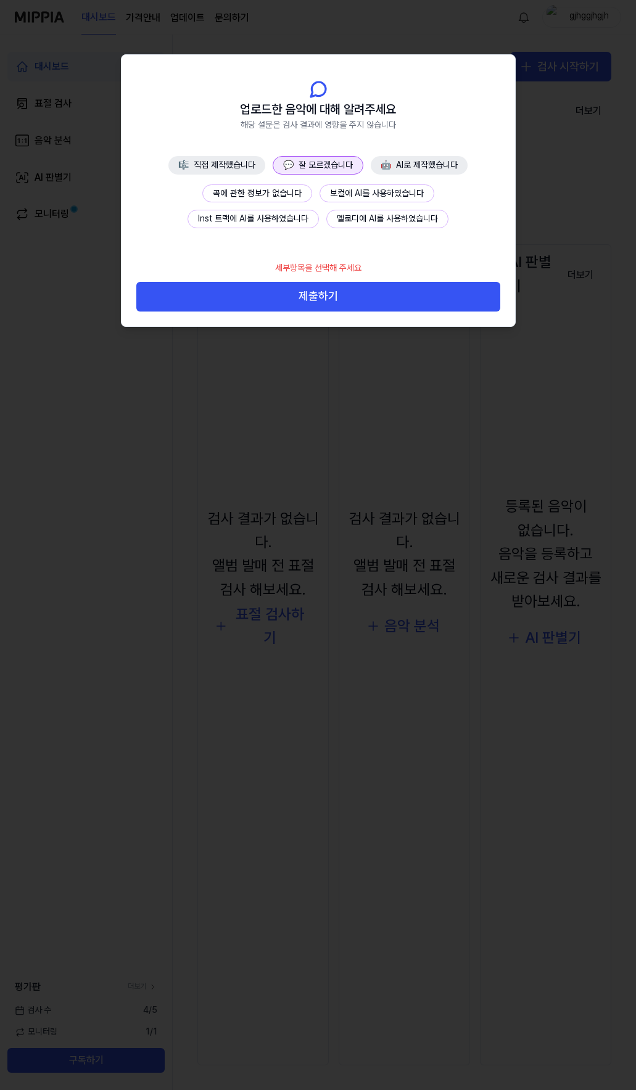
click at [275, 188] on button "곡에 관한 정보가 없습니다" at bounding box center [257, 194] width 110 height 19
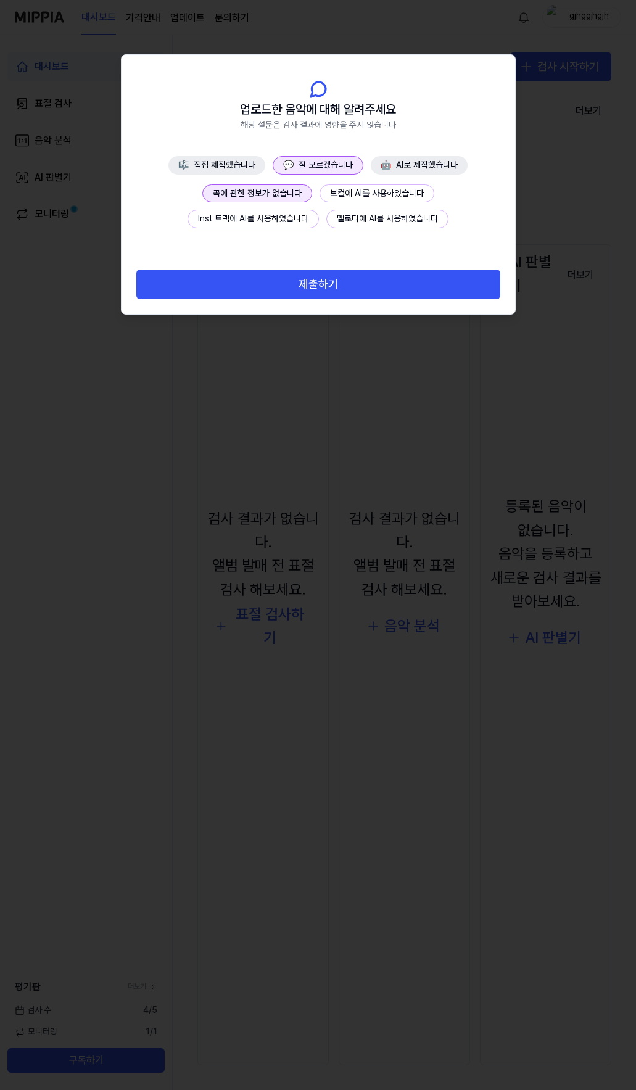
click at [310, 302] on div "제출하기" at bounding box center [319, 284] width 394 height 59
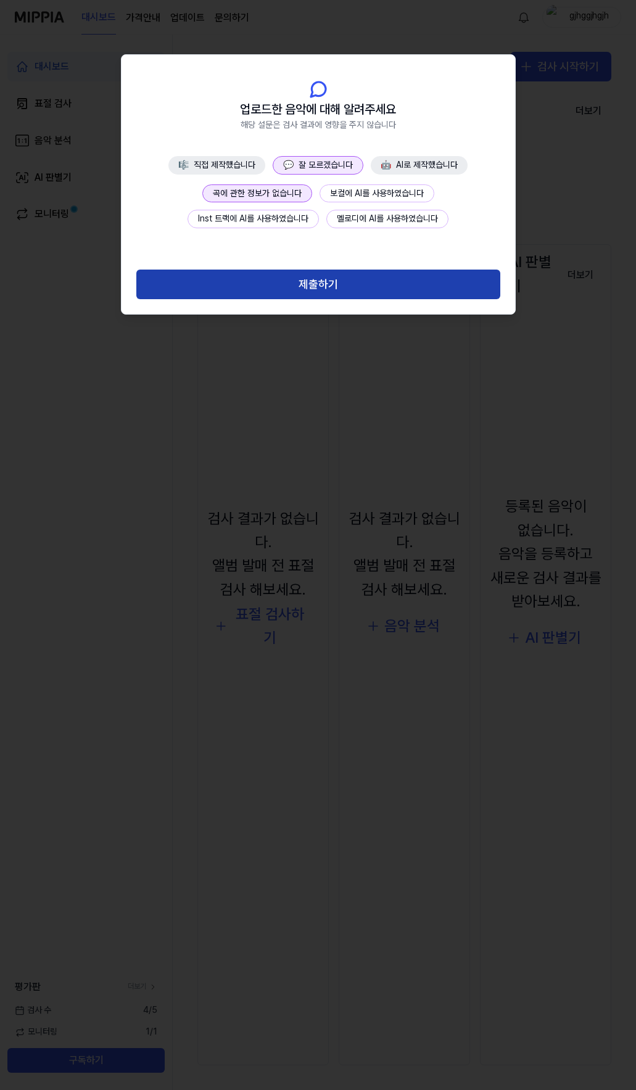
click at [311, 292] on button "제출하기" at bounding box center [318, 285] width 364 height 30
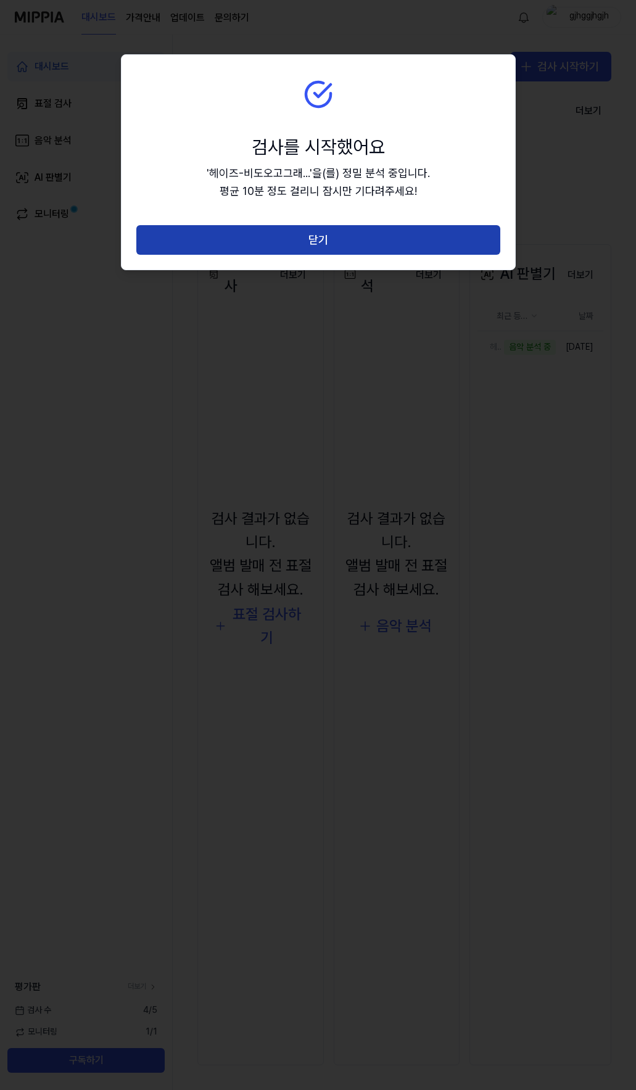
click at [318, 243] on button "닫기" at bounding box center [318, 240] width 364 height 30
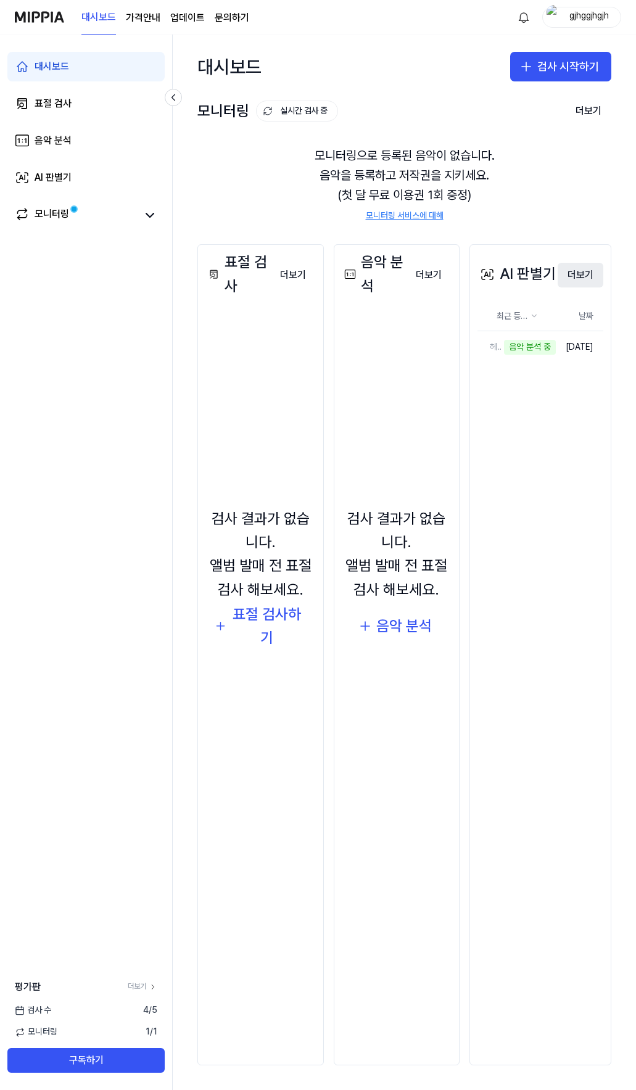
click at [591, 274] on button "더보기" at bounding box center [581, 275] width 46 height 25
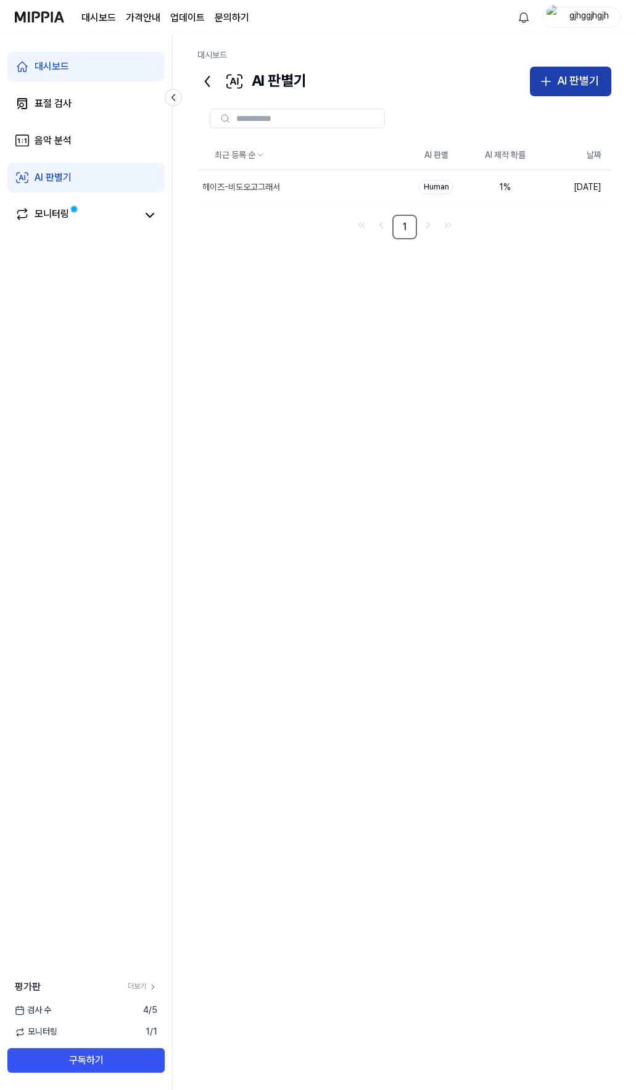
click at [551, 80] on icon "button" at bounding box center [546, 81] width 15 height 15
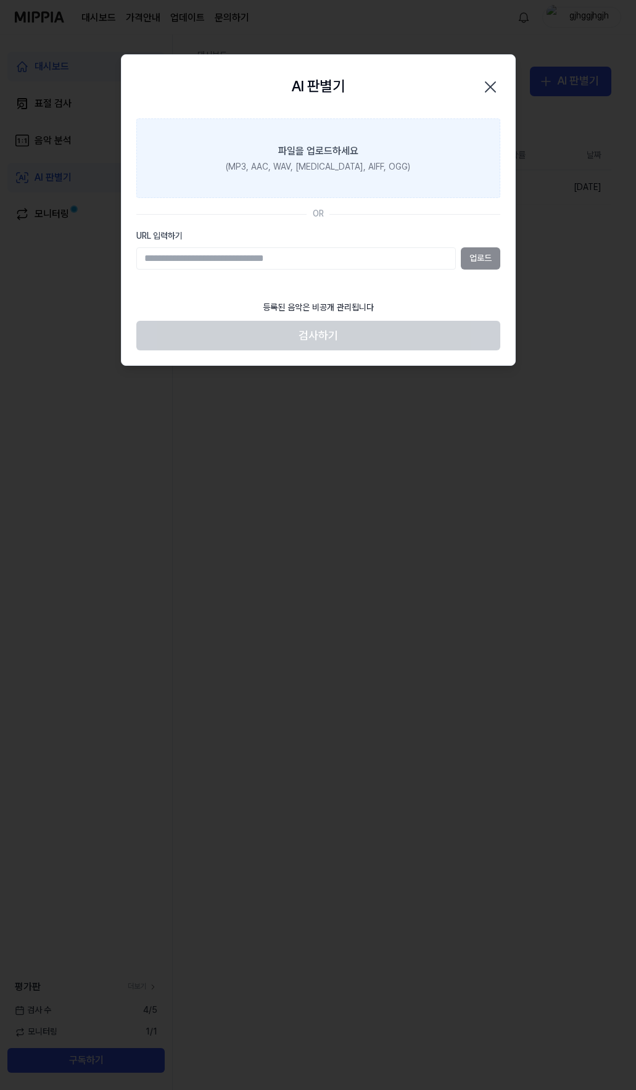
click at [325, 145] on div "파일을 업로드하세요" at bounding box center [318, 151] width 80 height 15
click at [0, 0] on input "파일을 업로드하세요 (MP3, AAC, WAV, [MEDICAL_DATA], AIFF, OGG)" at bounding box center [0, 0] width 0 height 0
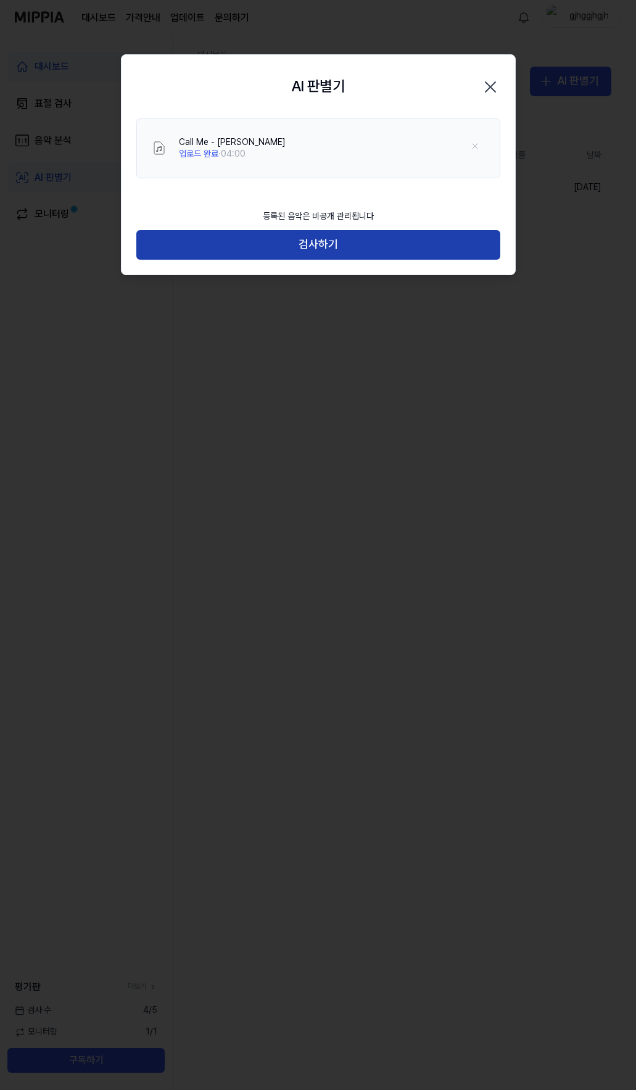
click at [330, 249] on button "검사하기" at bounding box center [318, 245] width 364 height 30
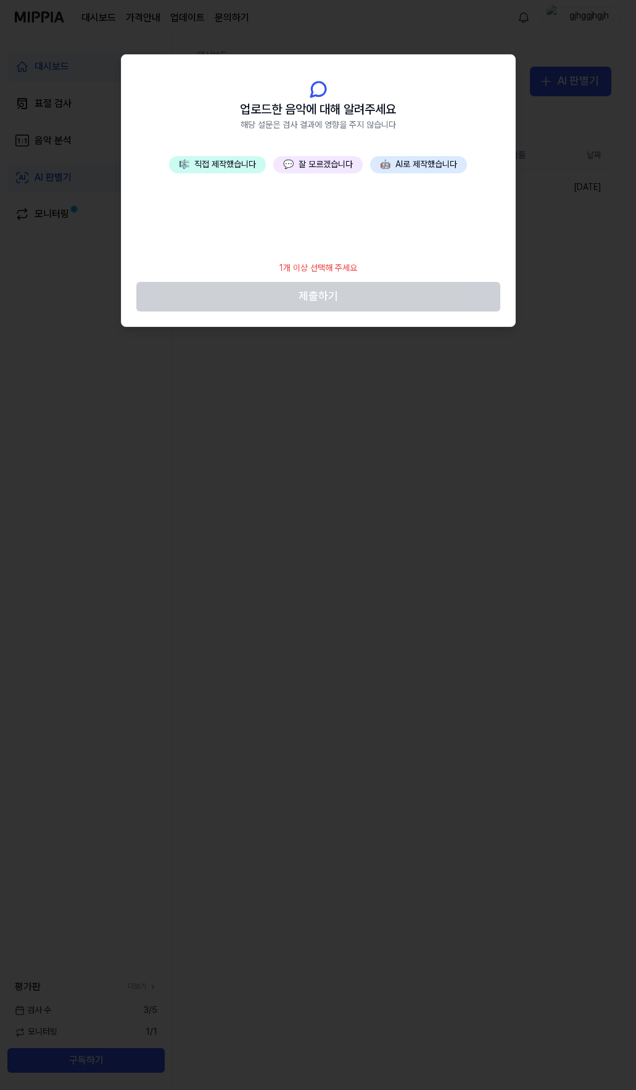
click at [309, 167] on button "💬 잘 모르겠습니다" at bounding box center [317, 164] width 89 height 17
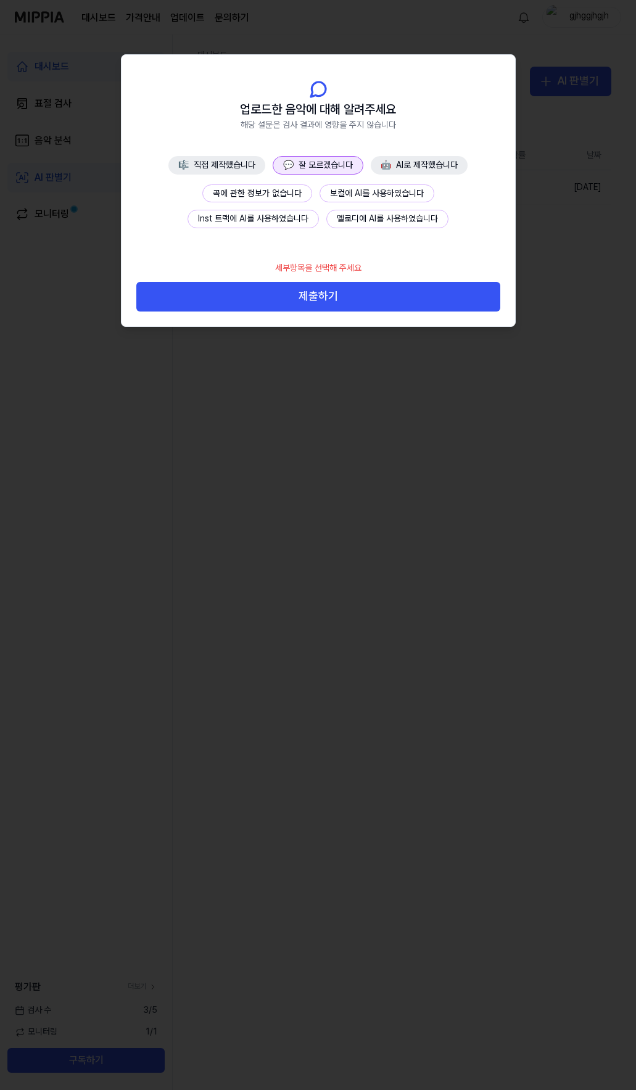
click at [272, 193] on button "곡에 관한 정보가 없습니다" at bounding box center [257, 194] width 110 height 19
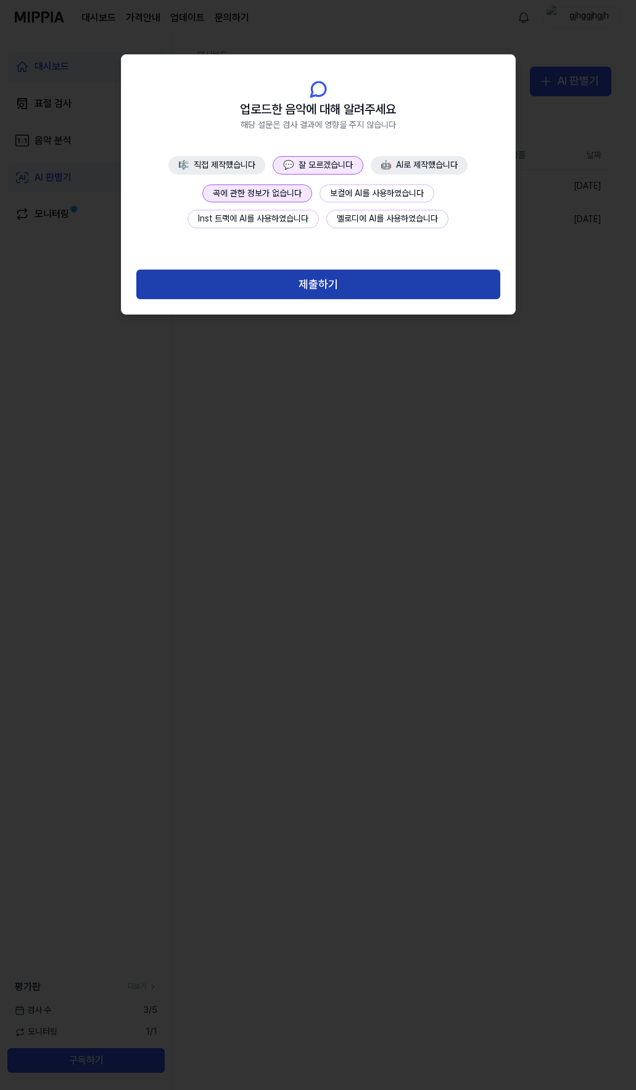
click at [296, 281] on button "제출하기" at bounding box center [318, 285] width 364 height 30
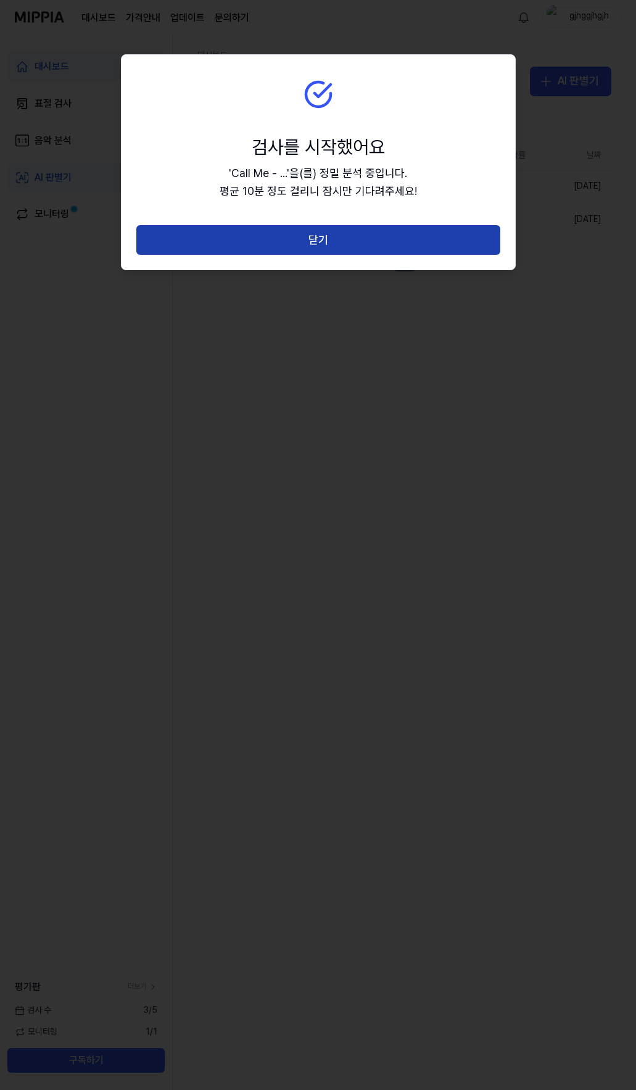
click at [341, 240] on button "닫기" at bounding box center [318, 240] width 364 height 30
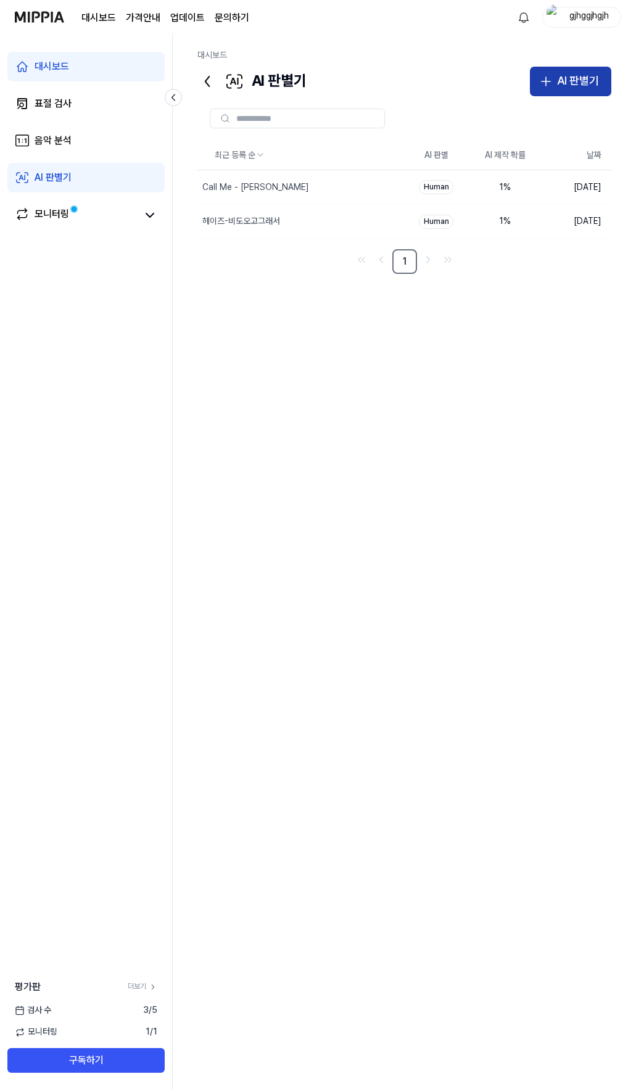
click at [574, 83] on div "AI 판별기" at bounding box center [578, 81] width 42 height 18
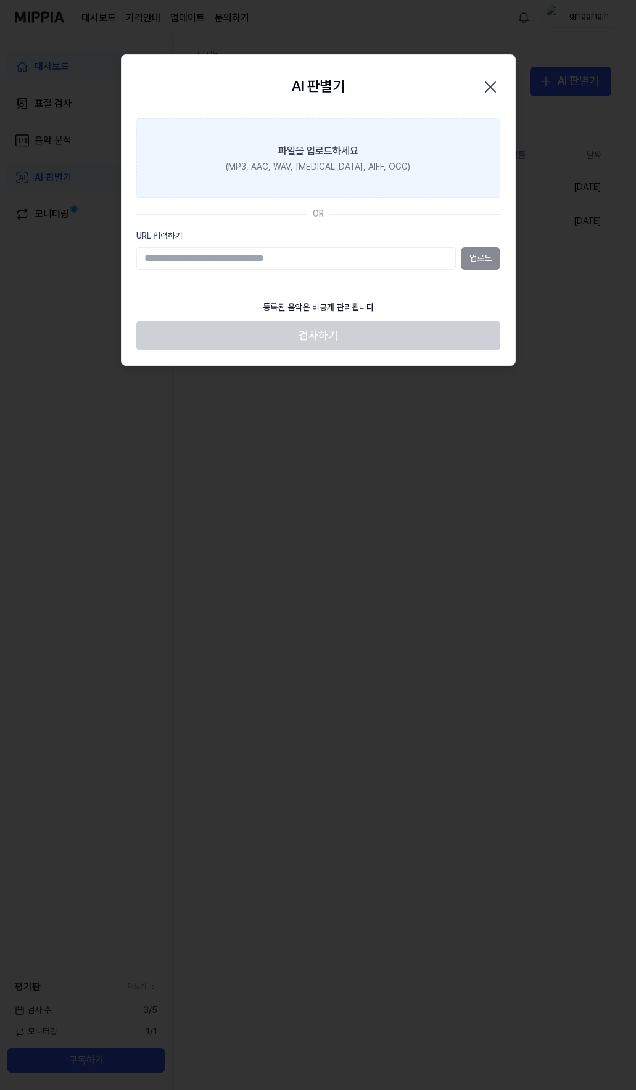
click at [307, 157] on div "파일을 업로드하세요" at bounding box center [318, 151] width 80 height 15
click at [0, 0] on input "파일을 업로드하세요 (MP3, AAC, WAV, [MEDICAL_DATA], AIFF, OGG)" at bounding box center [0, 0] width 0 height 0
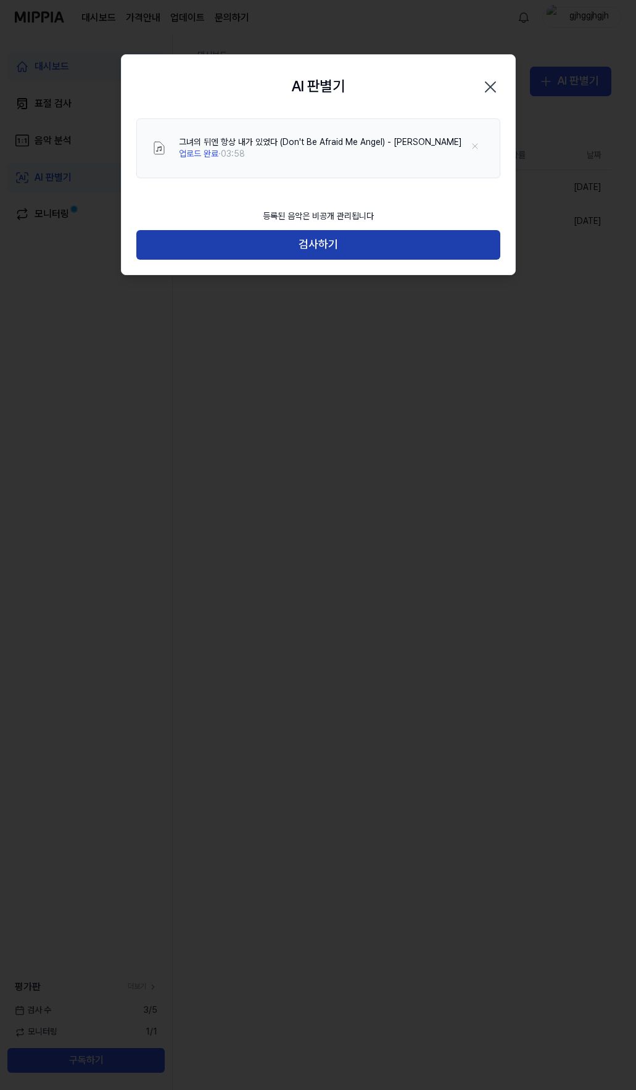
click at [305, 239] on button "검사하기" at bounding box center [318, 245] width 364 height 30
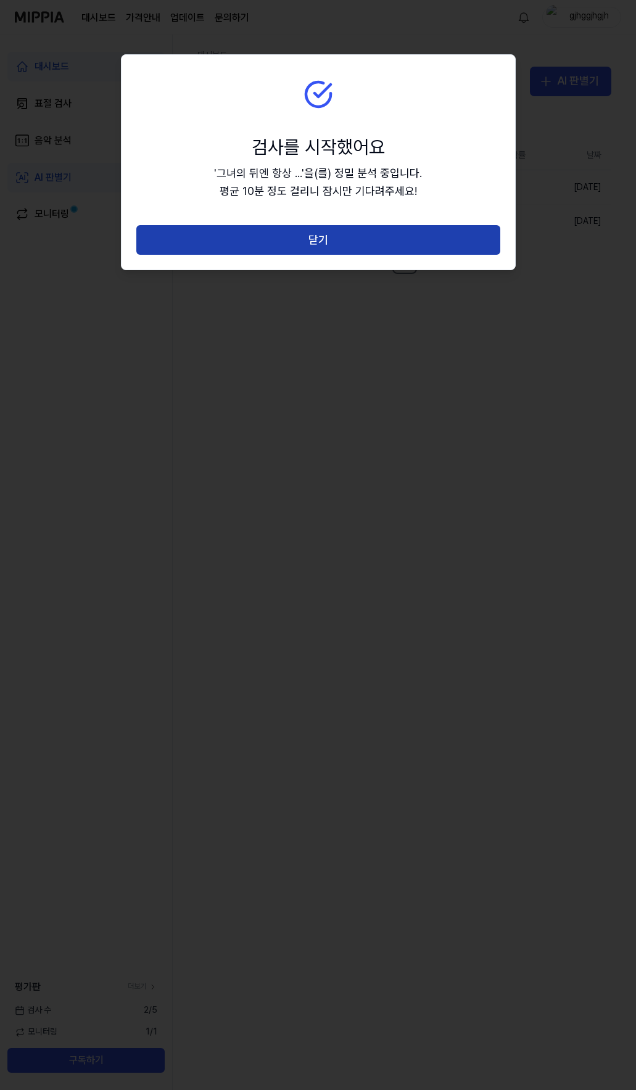
click at [314, 241] on button "닫기" at bounding box center [318, 240] width 364 height 30
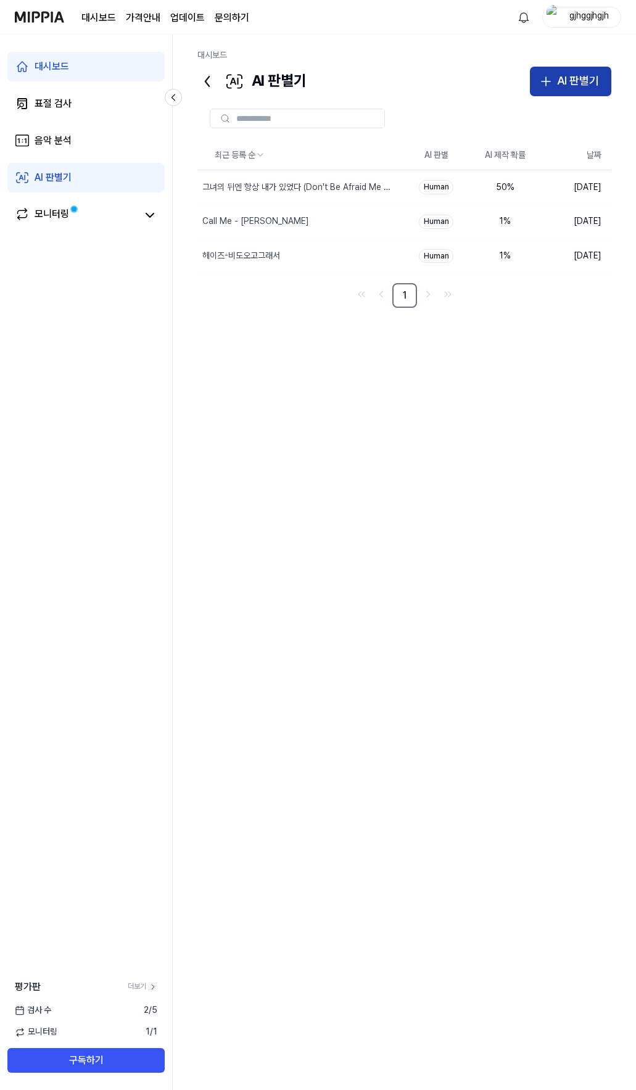
click at [556, 70] on button "AI 판별기" at bounding box center [570, 82] width 81 height 30
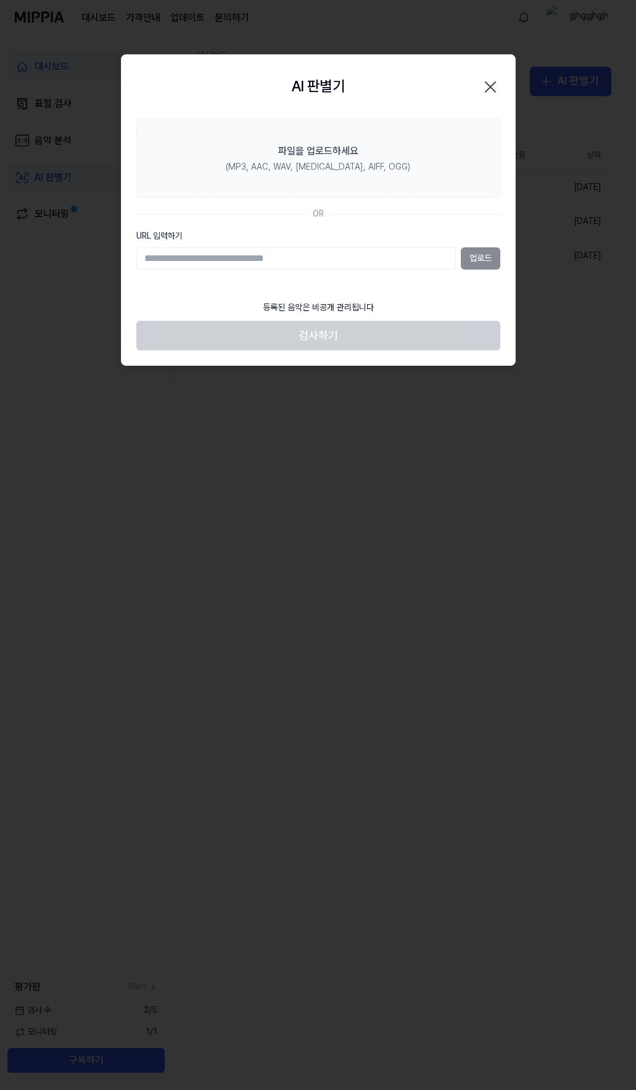
click at [278, 262] on input "URL 입력하기" at bounding box center [296, 258] width 320 height 22
type input "**********"
click at [473, 255] on button "업로드" at bounding box center [480, 258] width 39 height 22
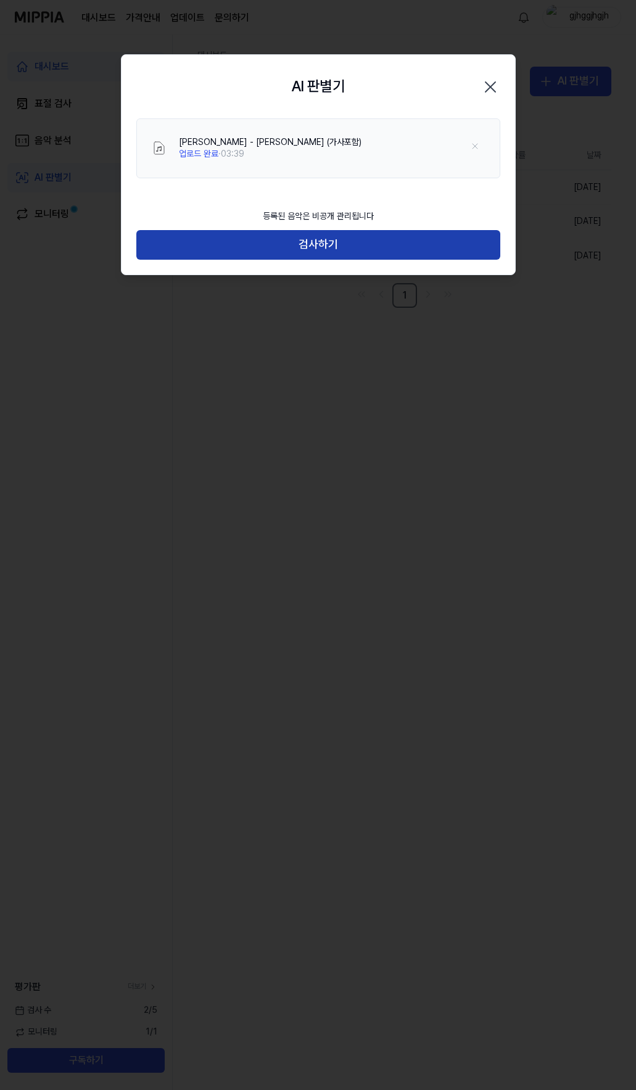
click at [371, 256] on button "검사하기" at bounding box center [318, 245] width 364 height 30
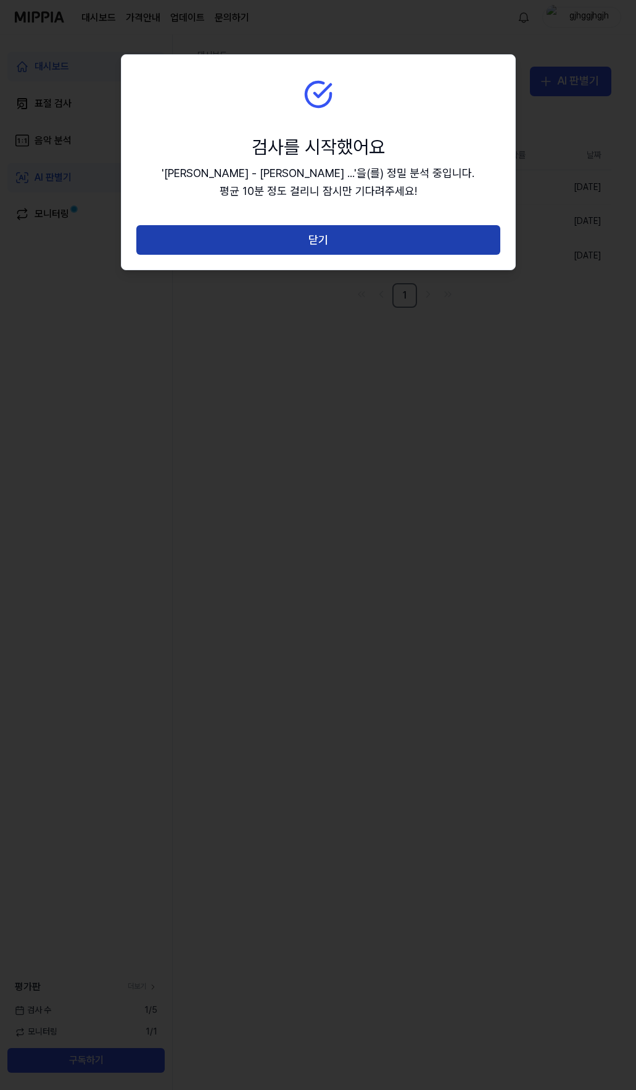
click at [353, 248] on button "닫기" at bounding box center [318, 240] width 364 height 30
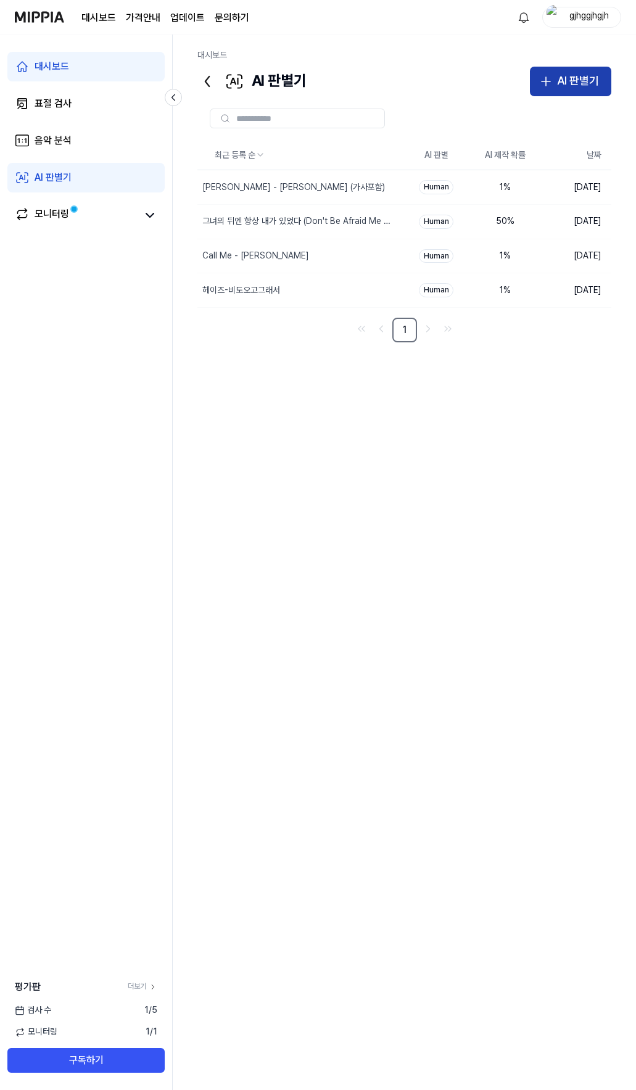
click at [566, 80] on div "AI 판별기" at bounding box center [578, 81] width 42 height 18
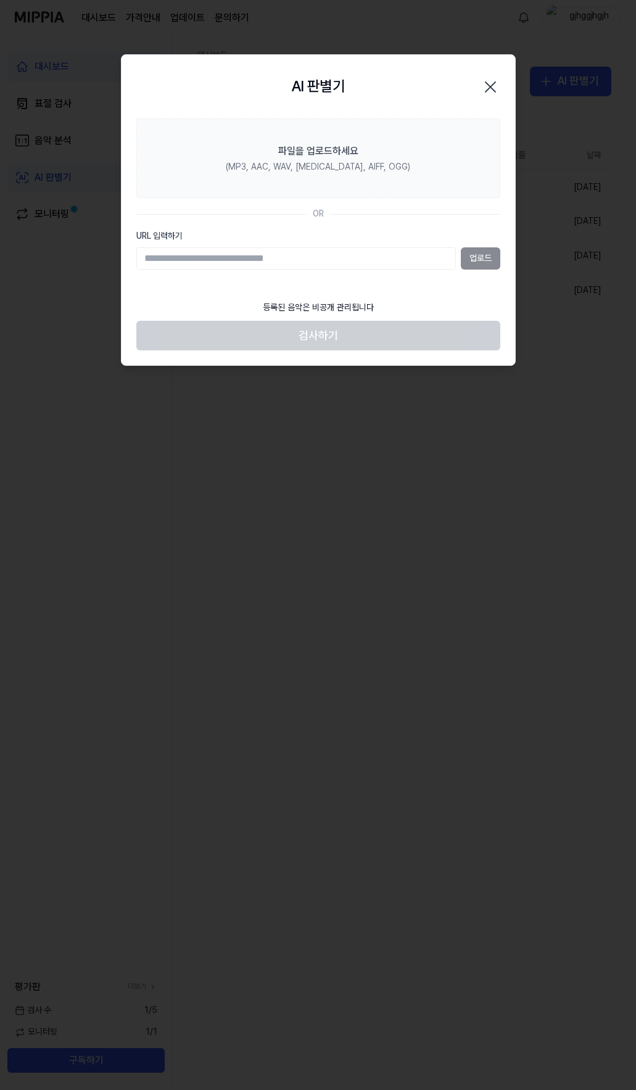
drag, startPoint x: 301, startPoint y: 259, endPoint x: 301, endPoint y: 268, distance: 9.3
click at [301, 264] on input "URL 입력하기" at bounding box center [296, 258] width 320 height 22
type input "**********"
click at [480, 254] on button "업로드" at bounding box center [480, 258] width 39 height 22
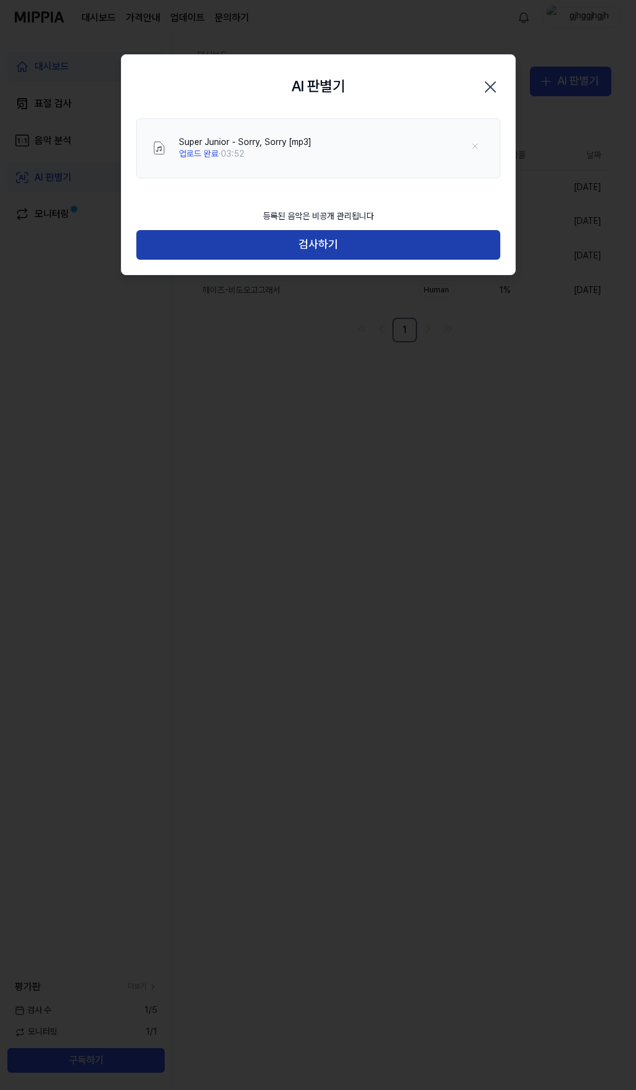
click at [323, 245] on button "검사하기" at bounding box center [318, 245] width 364 height 30
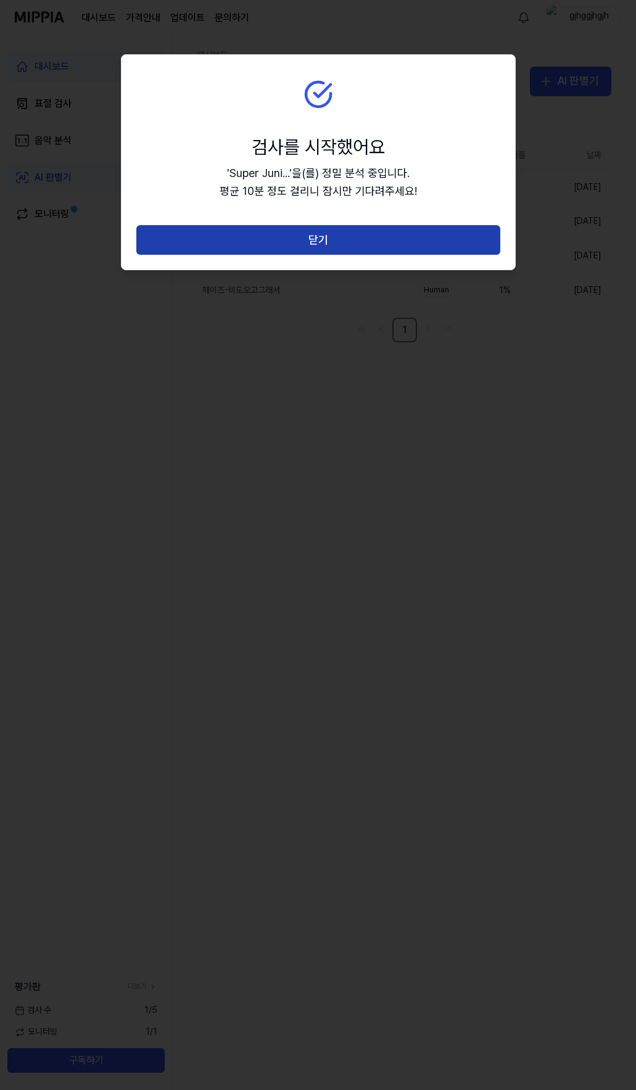
click at [322, 239] on button "닫기" at bounding box center [318, 240] width 364 height 30
